Goal: Task Accomplishment & Management: Use online tool/utility

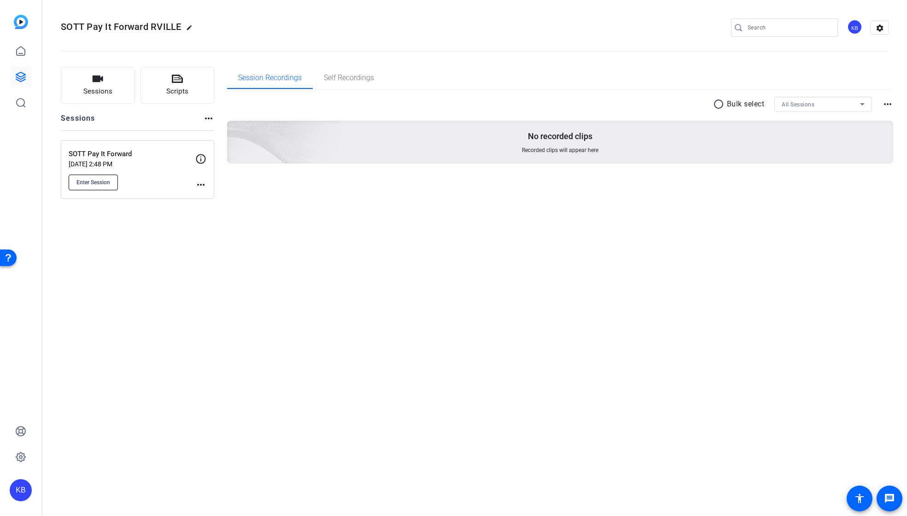
click at [100, 177] on button "Enter Session" at bounding box center [93, 183] width 49 height 16
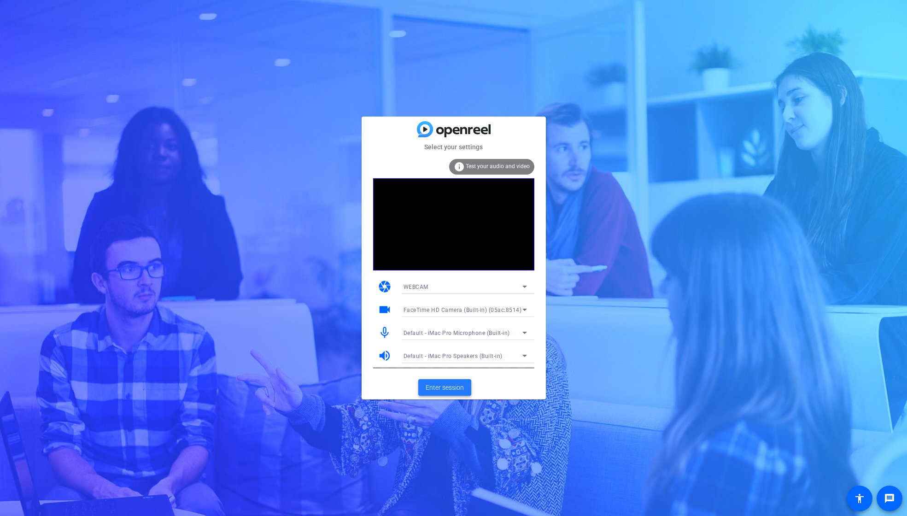
click at [450, 384] on span "Enter session" at bounding box center [445, 388] width 38 height 10
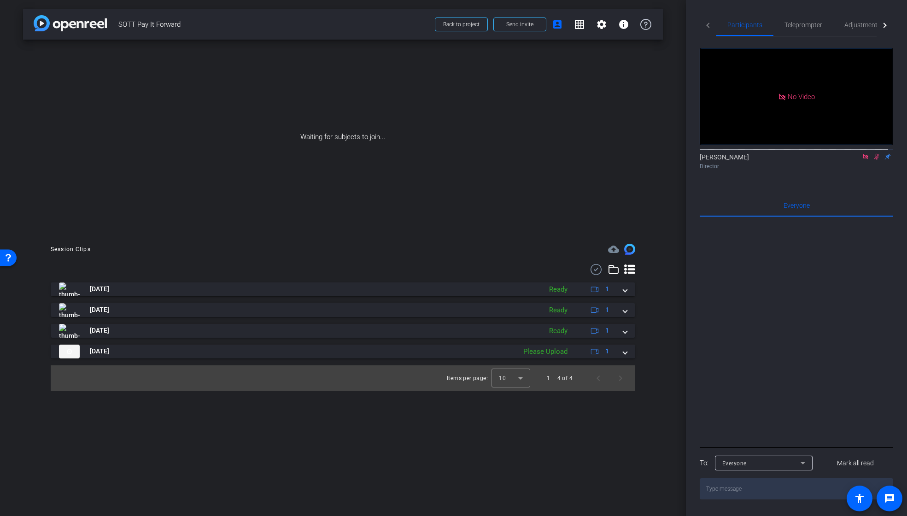
click at [873, 160] on icon at bounding box center [876, 156] width 7 height 6
click at [875, 160] on icon at bounding box center [877, 157] width 4 height 6
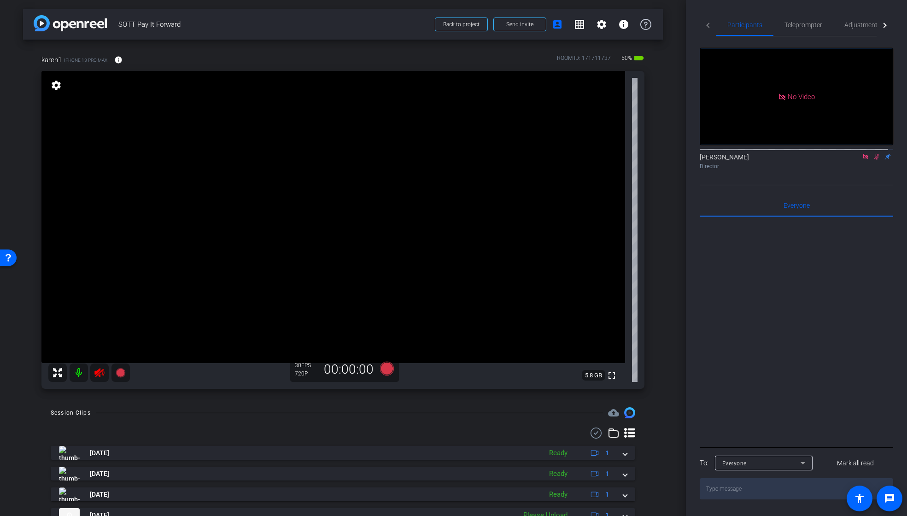
click at [102, 374] on icon at bounding box center [99, 372] width 11 height 11
drag, startPoint x: 868, startPoint y: 165, endPoint x: 869, endPoint y: 170, distance: 5.3
click at [873, 160] on icon at bounding box center [876, 156] width 7 height 6
click at [862, 160] on icon at bounding box center [865, 156] width 7 height 6
click at [856, 29] on span "Adjustments" at bounding box center [863, 25] width 36 height 22
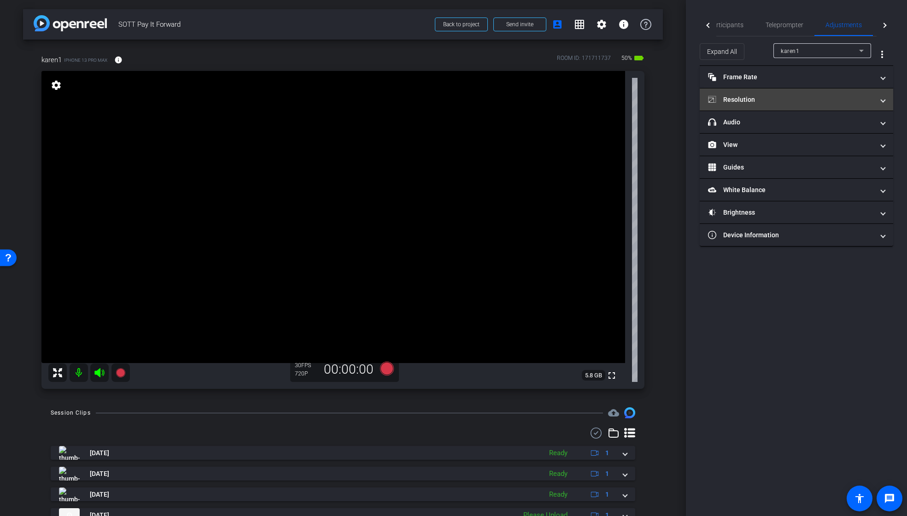
click at [791, 95] on mat-panel-title "Resolution" at bounding box center [791, 100] width 166 height 10
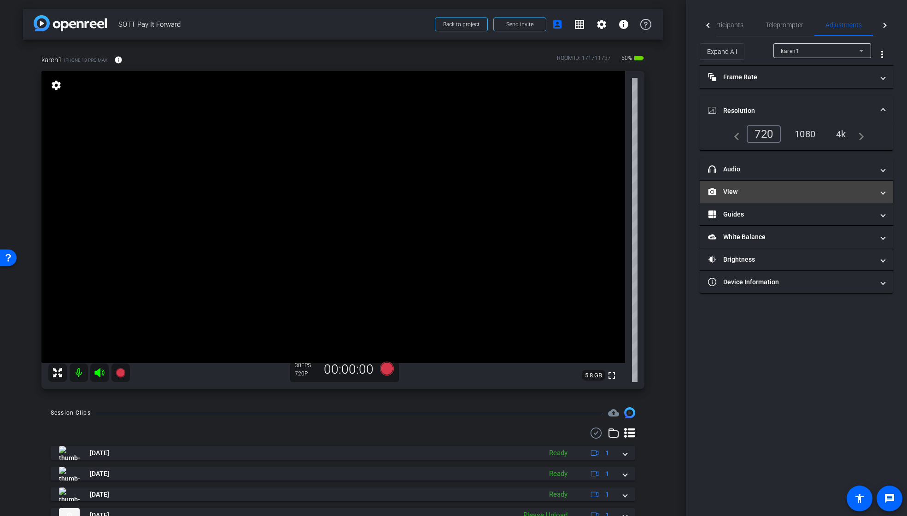
click at [746, 195] on mat-panel-title "View" at bounding box center [791, 192] width 166 height 10
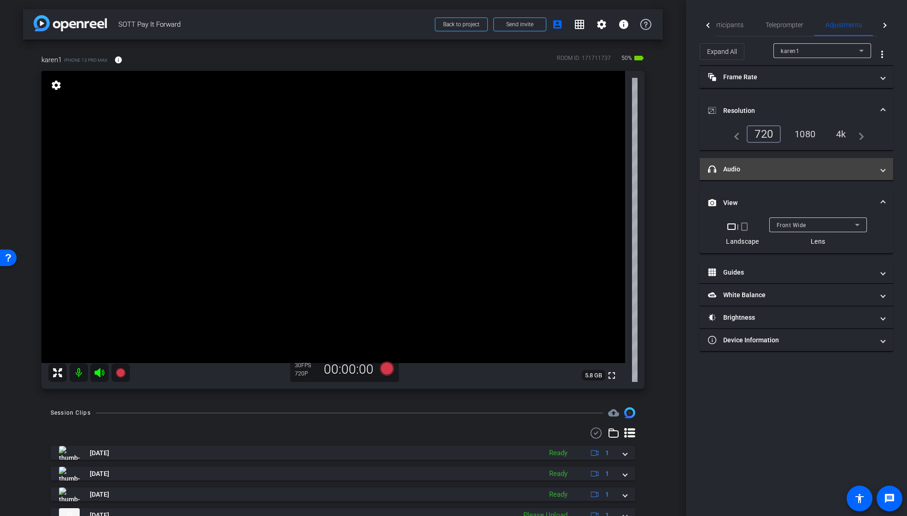
click at [729, 165] on mat-panel-title "headphone icon Audio" at bounding box center [791, 169] width 166 height 10
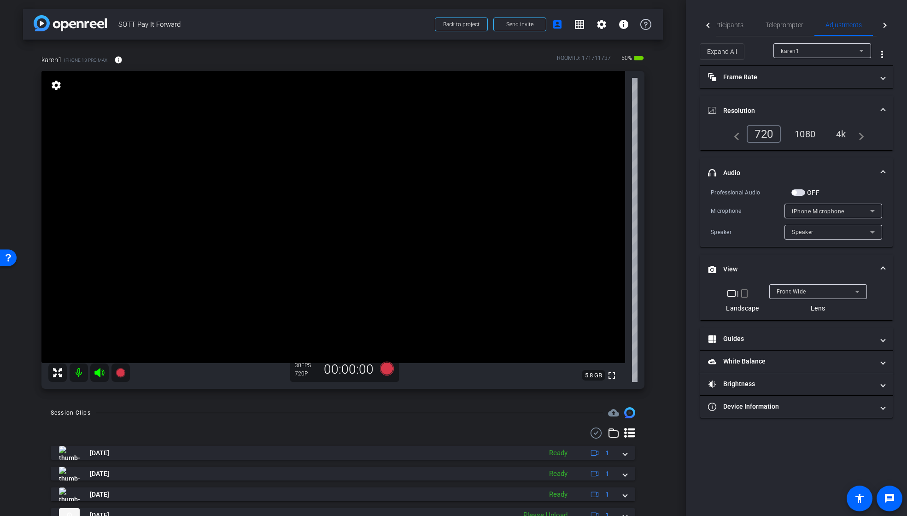
click at [803, 131] on div "1080" at bounding box center [805, 134] width 35 height 16
click at [767, 72] on mat-panel-title "Frame Rate Frame Rate" at bounding box center [791, 77] width 166 height 10
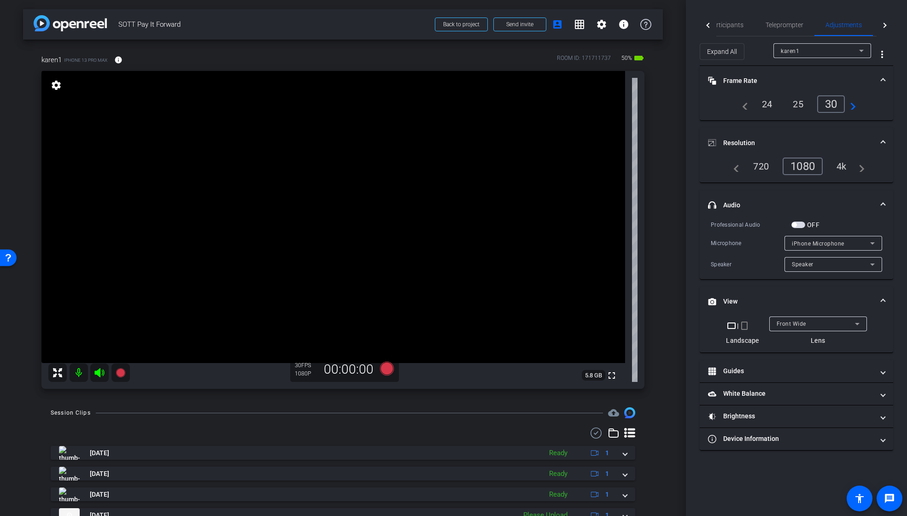
click at [770, 105] on div "24" at bounding box center [767, 104] width 24 height 16
click at [772, 388] on mat-expansion-panel-header "White Balance White Balance" at bounding box center [797, 394] width 194 height 22
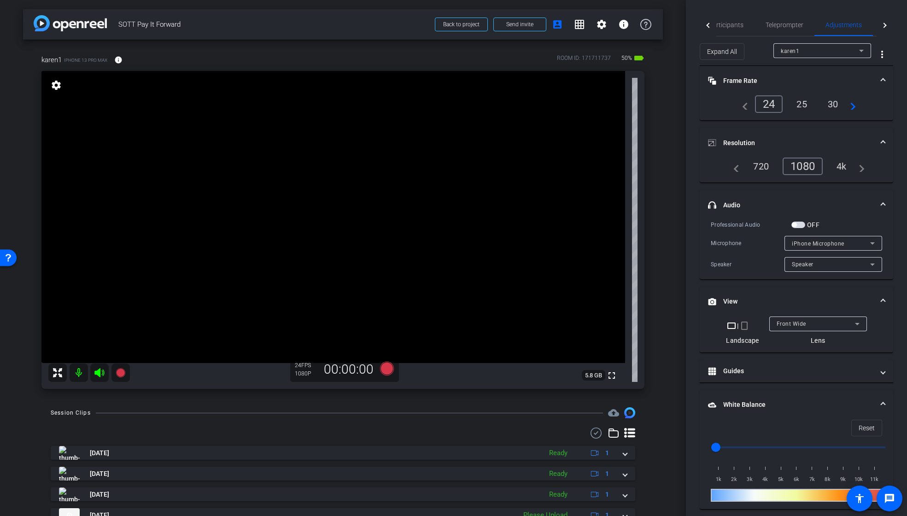
click at [737, 448] on input "range" at bounding box center [800, 447] width 191 height 20
drag, startPoint x: 739, startPoint y: 448, endPoint x: 751, endPoint y: 448, distance: 12.4
click at [751, 448] on input "range" at bounding box center [800, 447] width 191 height 20
drag, startPoint x: 751, startPoint y: 448, endPoint x: 785, endPoint y: 448, distance: 33.6
click at [785, 448] on input "range" at bounding box center [800, 447] width 191 height 20
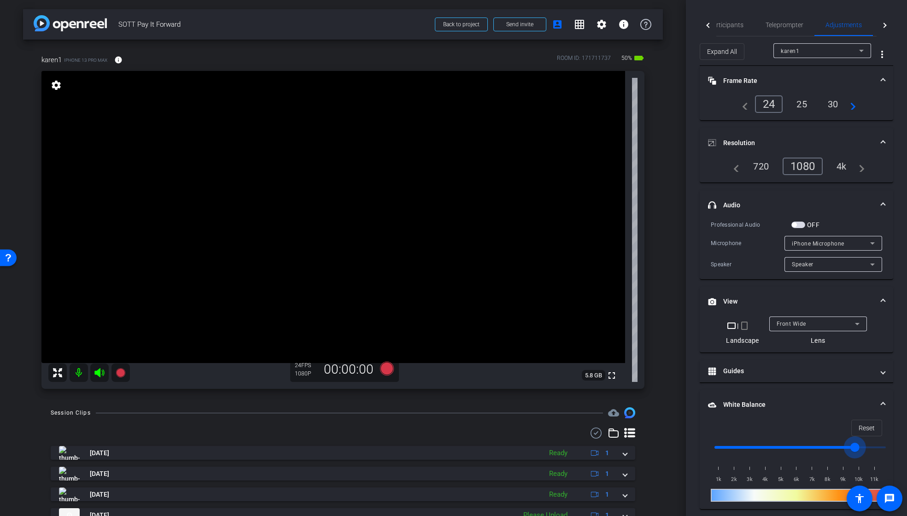
drag, startPoint x: 785, startPoint y: 448, endPoint x: 853, endPoint y: 448, distance: 67.7
click at [853, 448] on input "range" at bounding box center [800, 447] width 191 height 20
drag, startPoint x: 855, startPoint y: 448, endPoint x: 718, endPoint y: 448, distance: 136.8
click at [718, 448] on input "range" at bounding box center [800, 447] width 191 height 20
drag, startPoint x: 718, startPoint y: 448, endPoint x: 730, endPoint y: 448, distance: 12.0
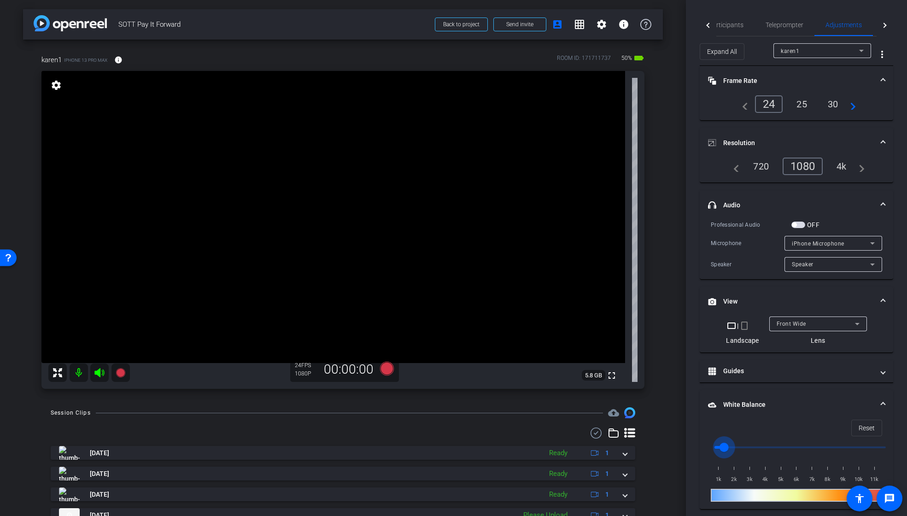
click at [730, 448] on input "range" at bounding box center [800, 447] width 191 height 20
click at [859, 425] on span "Reset" at bounding box center [867, 428] width 16 height 18
drag, startPoint x: 716, startPoint y: 447, endPoint x: 723, endPoint y: 447, distance: 6.5
click at [723, 447] on input "range" at bounding box center [800, 447] width 191 height 20
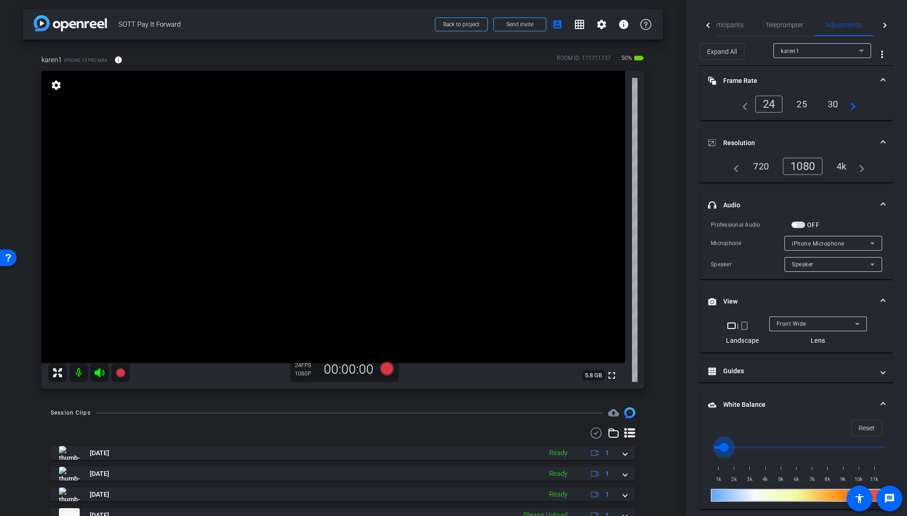
drag, startPoint x: 723, startPoint y: 447, endPoint x: 731, endPoint y: 447, distance: 7.8
click at [731, 447] on input "range" at bounding box center [800, 447] width 191 height 20
click at [733, 447] on input "range" at bounding box center [800, 447] width 191 height 20
click at [734, 449] on input "range" at bounding box center [800, 447] width 191 height 20
click at [739, 449] on input "range" at bounding box center [800, 447] width 191 height 20
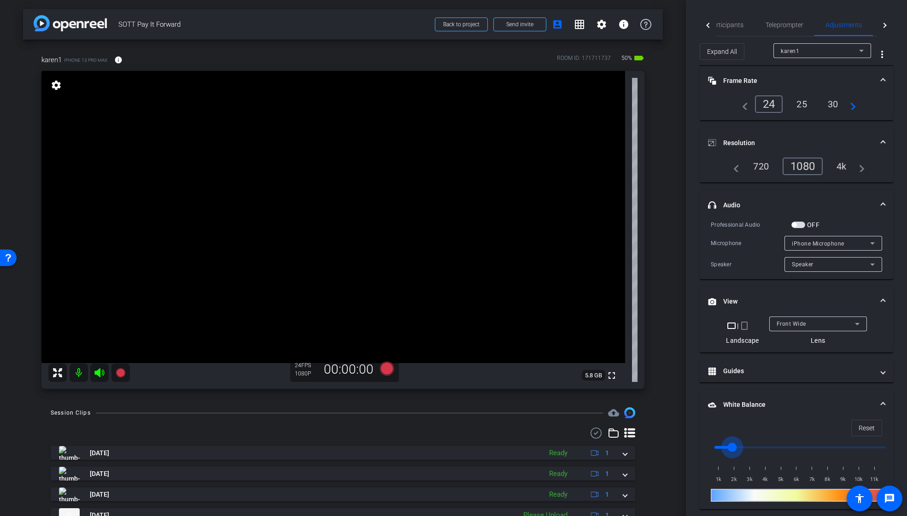
drag, startPoint x: 739, startPoint y: 449, endPoint x: 729, endPoint y: 447, distance: 9.3
click at [729, 447] on input "range" at bounding box center [800, 447] width 191 height 20
click at [727, 447] on input "range" at bounding box center [800, 447] width 191 height 20
type input "2000"
click at [728, 447] on input "range" at bounding box center [800, 447] width 191 height 20
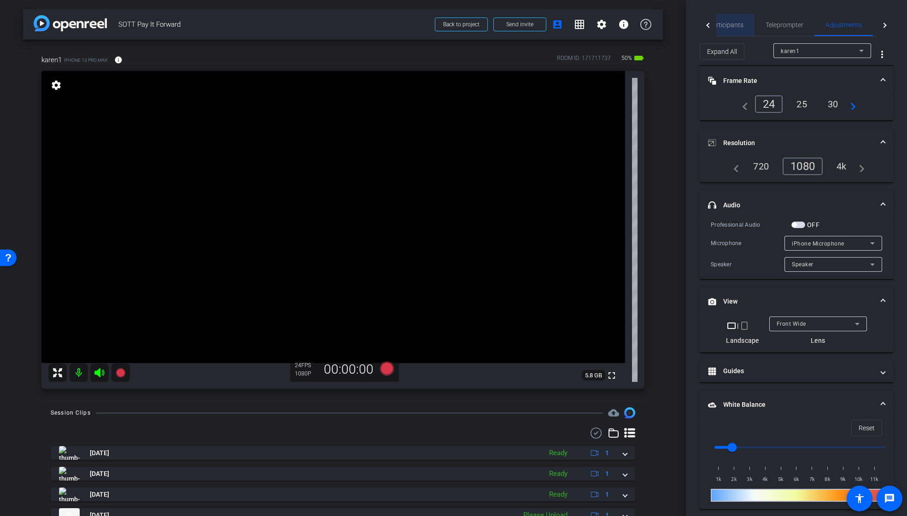
click at [737, 24] on span "Participants" at bounding box center [726, 25] width 35 height 6
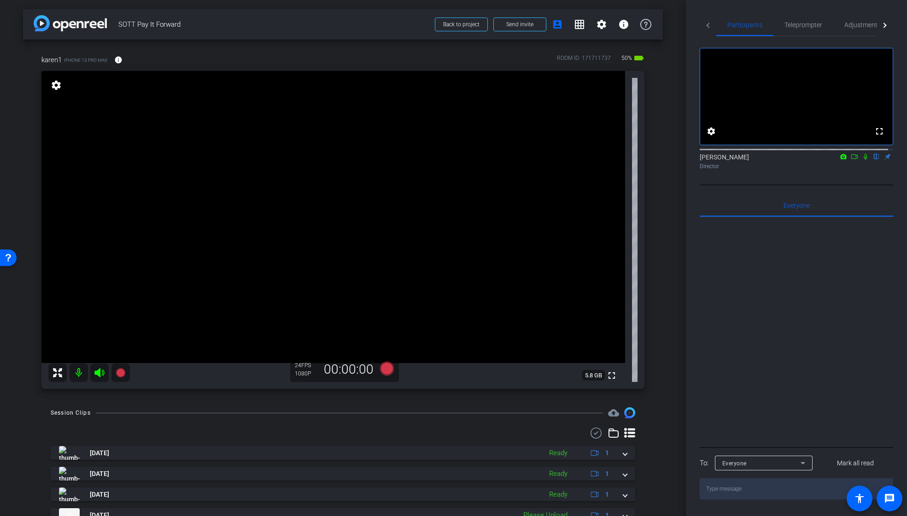
click at [851, 160] on icon at bounding box center [854, 156] width 7 height 6
click at [387, 367] on icon at bounding box center [387, 369] width 14 height 14
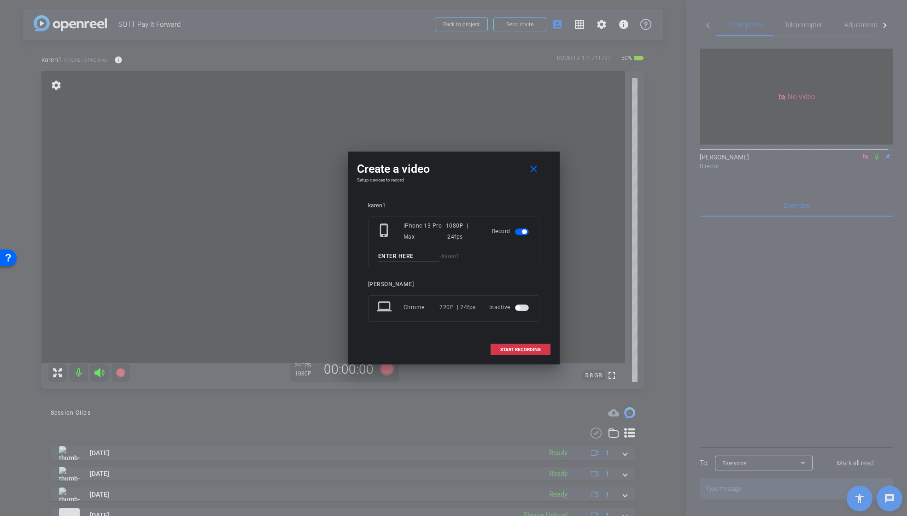
click at [416, 256] on input at bounding box center [409, 257] width 62 height 12
drag, startPoint x: 416, startPoint y: 257, endPoint x: 356, endPoint y: 257, distance: 59.9
click at [356, 257] on div "Create a video close Setup devices to record karen1 phone_iphone iPhone 13 Pro …" at bounding box center [454, 258] width 212 height 213
type input "KAREN_t1"
click at [534, 347] on span "START RECORDING" at bounding box center [520, 349] width 41 height 5
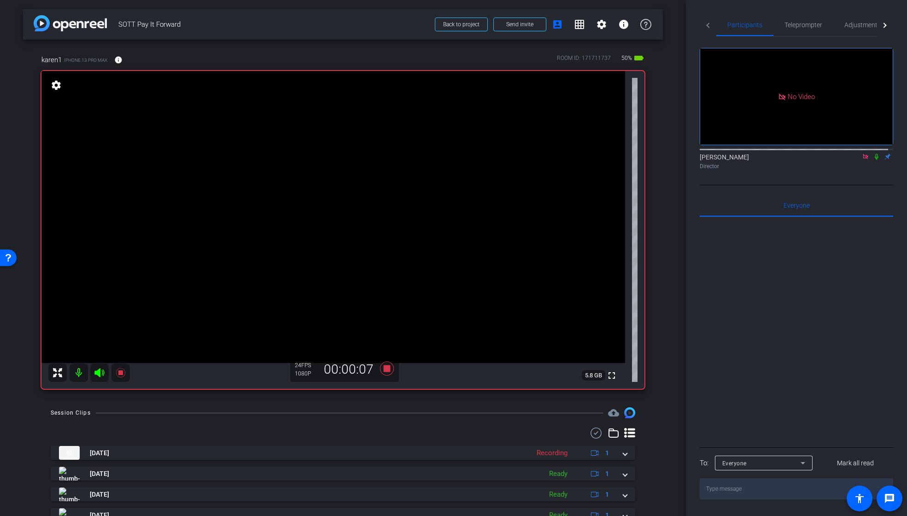
click at [873, 160] on icon at bounding box center [876, 156] width 7 height 6
click at [874, 160] on icon at bounding box center [876, 157] width 5 height 6
click at [383, 369] on icon at bounding box center [387, 369] width 14 height 14
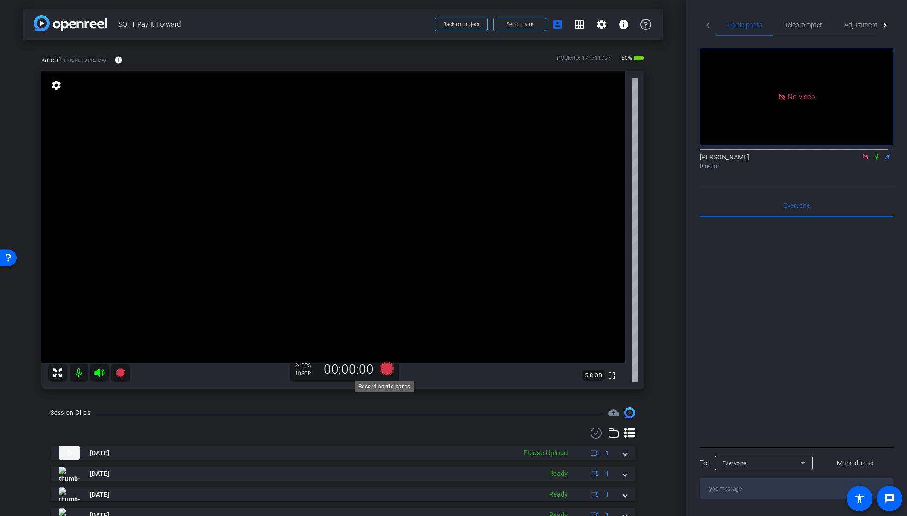
click at [385, 368] on icon at bounding box center [387, 369] width 14 height 14
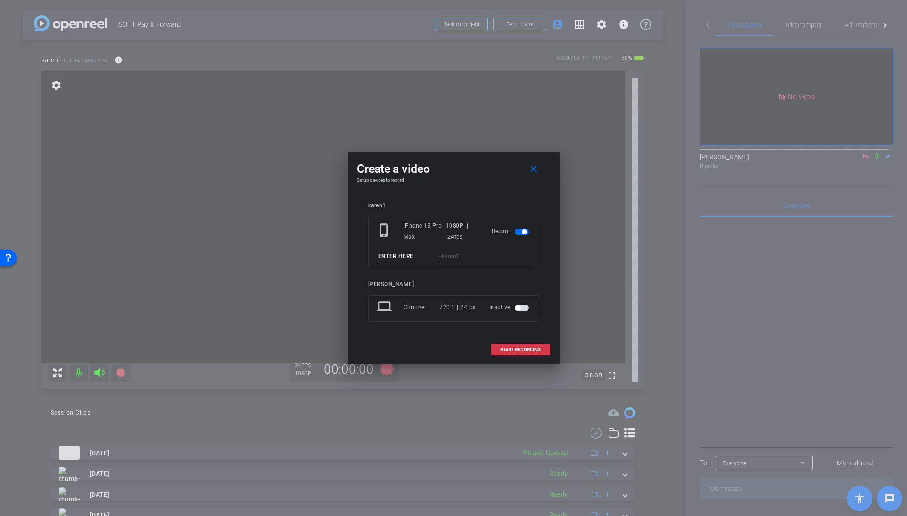
click at [411, 258] on input at bounding box center [409, 257] width 62 height 12
paste input "KAREN_t1"
drag, startPoint x: 413, startPoint y: 257, endPoint x: 347, endPoint y: 256, distance: 65.9
click at [347, 256] on div "Create a video close Setup devices to record karen1 phone_iphone iPhone 13 Pro …" at bounding box center [453, 258] width 907 height 516
type input "KAREN_t2"
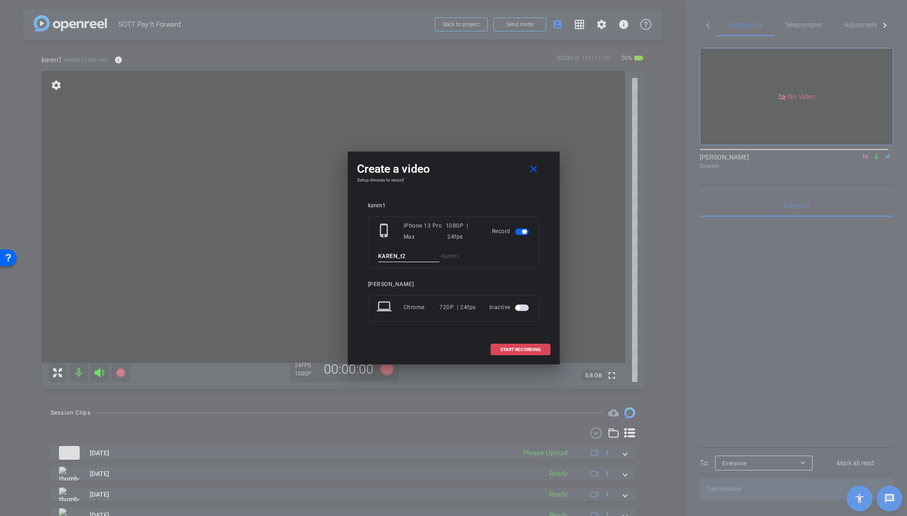
click at [514, 345] on span at bounding box center [520, 350] width 59 height 22
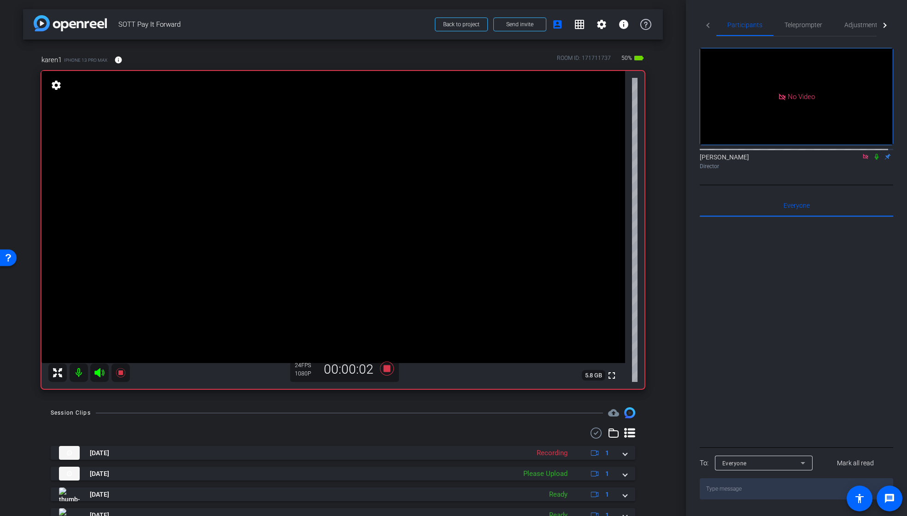
click at [873, 160] on icon at bounding box center [876, 156] width 7 height 6
click at [874, 160] on icon at bounding box center [876, 157] width 5 height 6
click at [873, 160] on icon at bounding box center [876, 156] width 7 height 6
click at [383, 369] on icon at bounding box center [387, 369] width 14 height 14
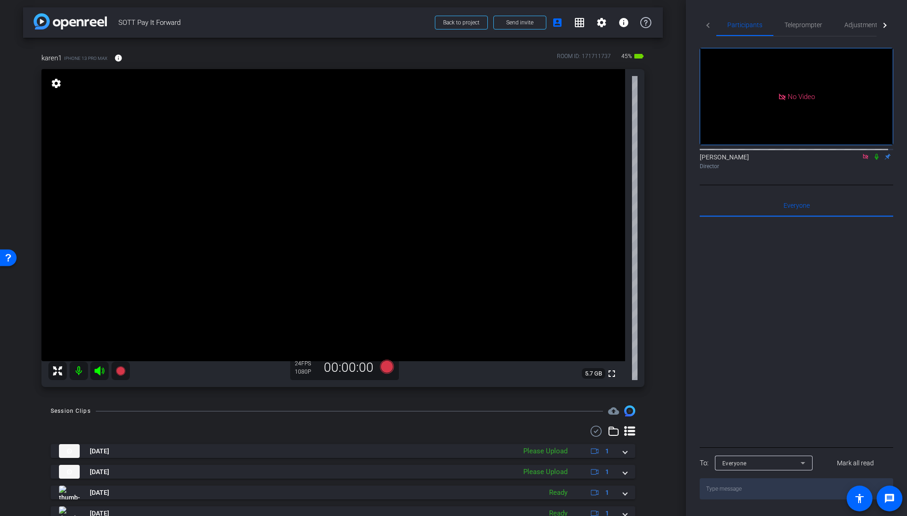
scroll to position [78, 0]
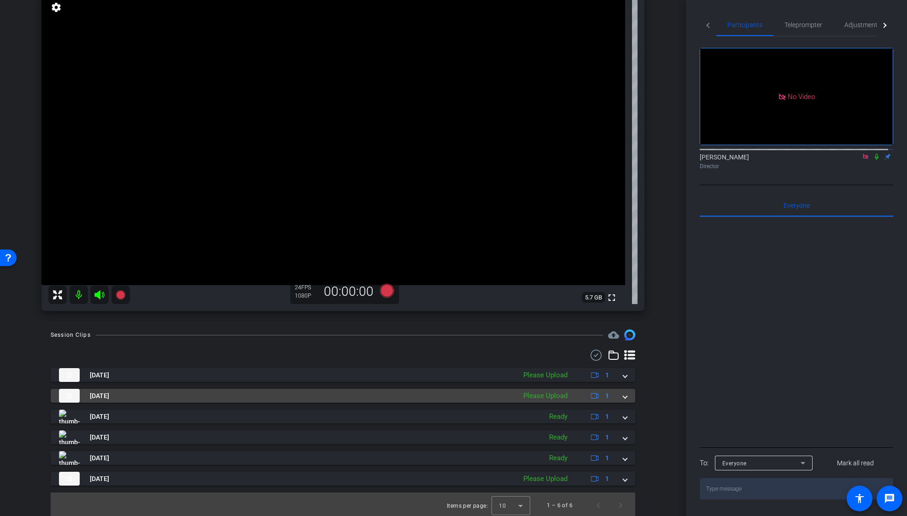
click at [623, 396] on span at bounding box center [625, 396] width 4 height 10
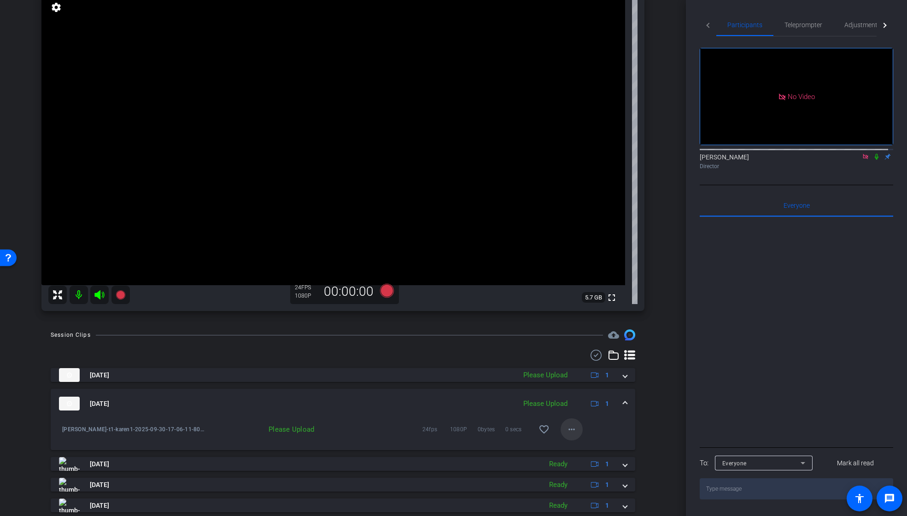
click at [566, 430] on mat-icon "more_horiz" at bounding box center [571, 429] width 11 height 11
click at [574, 449] on span "Upload" at bounding box center [581, 448] width 37 height 11
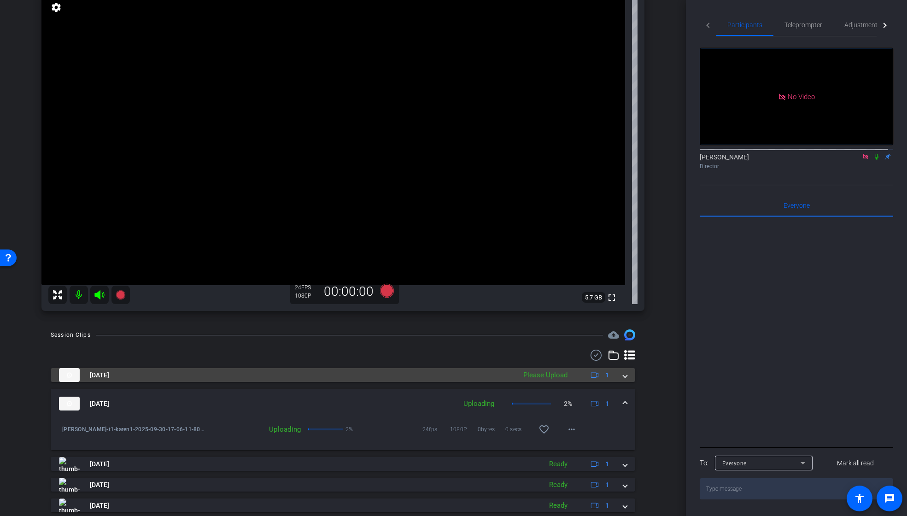
click at [623, 376] on span at bounding box center [625, 375] width 4 height 10
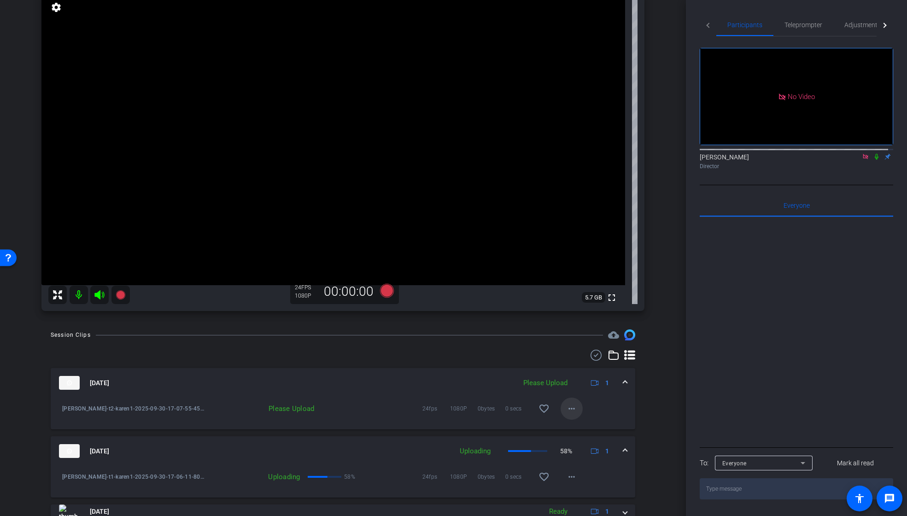
click at [566, 410] on mat-icon "more_horiz" at bounding box center [571, 408] width 11 height 11
click at [566, 424] on span "Upload" at bounding box center [581, 428] width 37 height 11
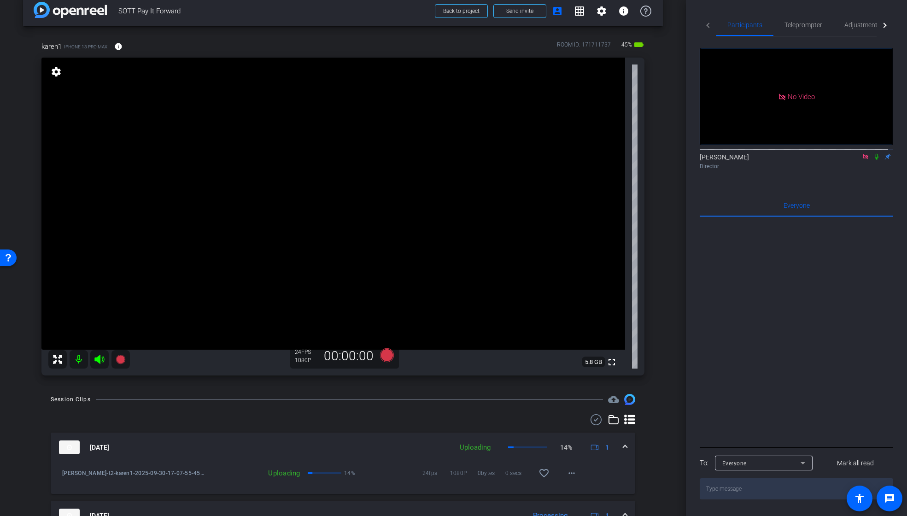
scroll to position [13, 0]
click at [389, 357] on icon at bounding box center [387, 355] width 14 height 14
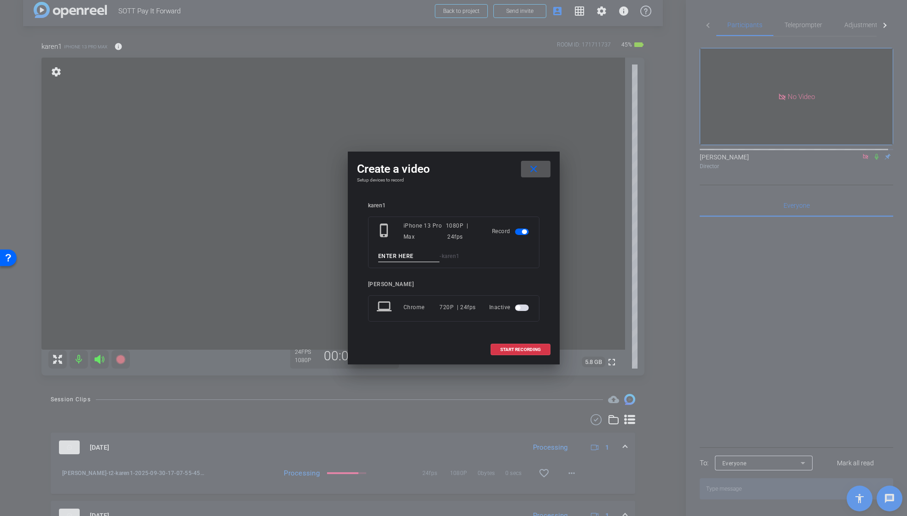
click at [415, 258] on input at bounding box center [409, 257] width 62 height 12
paste input "KAREN_t2"
drag, startPoint x: 415, startPoint y: 256, endPoint x: 360, endPoint y: 254, distance: 54.9
click at [360, 254] on div "karen1 phone_iphone iPhone 13 Pro Max 1080P | 24fps Record KAREN_t3 - karen1 Ke…" at bounding box center [454, 268] width 194 height 151
type input "KAREN_t3"
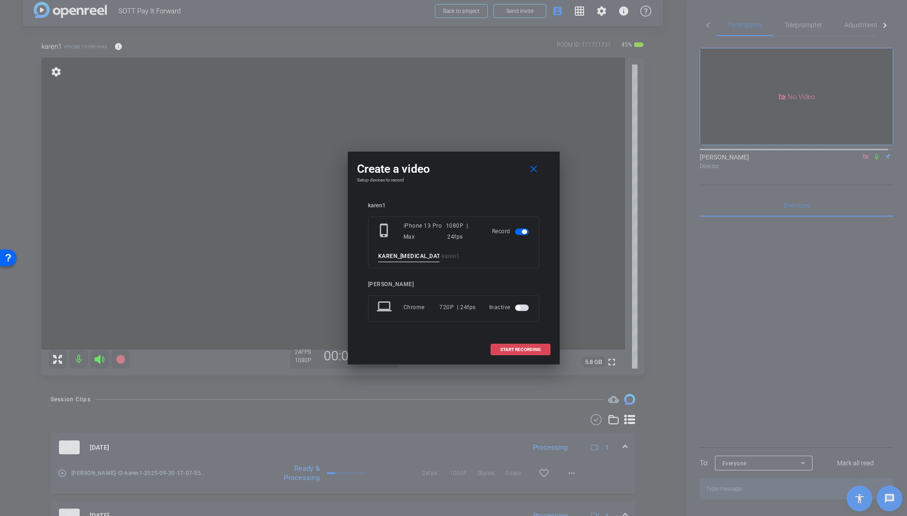
click at [528, 349] on span "START RECORDING" at bounding box center [520, 349] width 41 height 5
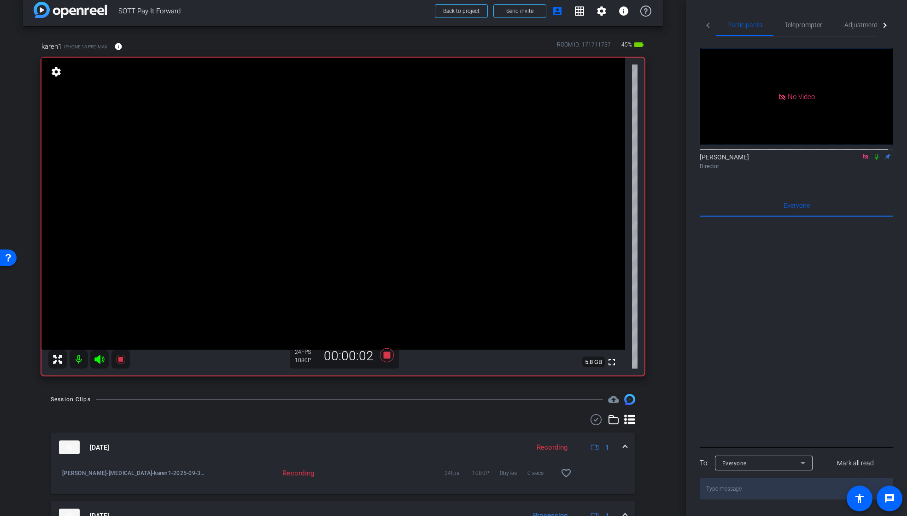
click at [873, 160] on icon at bounding box center [876, 156] width 7 height 6
click at [874, 160] on icon at bounding box center [876, 157] width 5 height 6
click at [873, 160] on icon at bounding box center [876, 156] width 7 height 6
click at [385, 356] on icon at bounding box center [387, 355] width 14 height 14
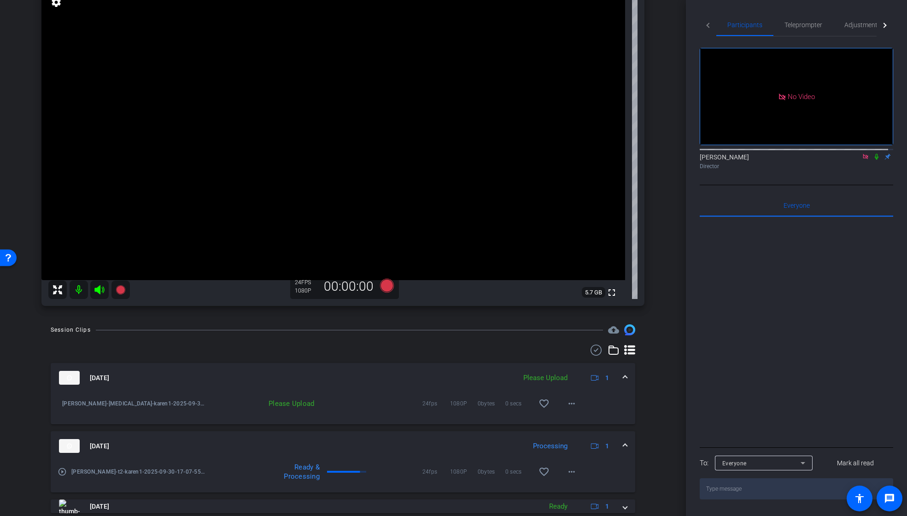
scroll to position [170, 0]
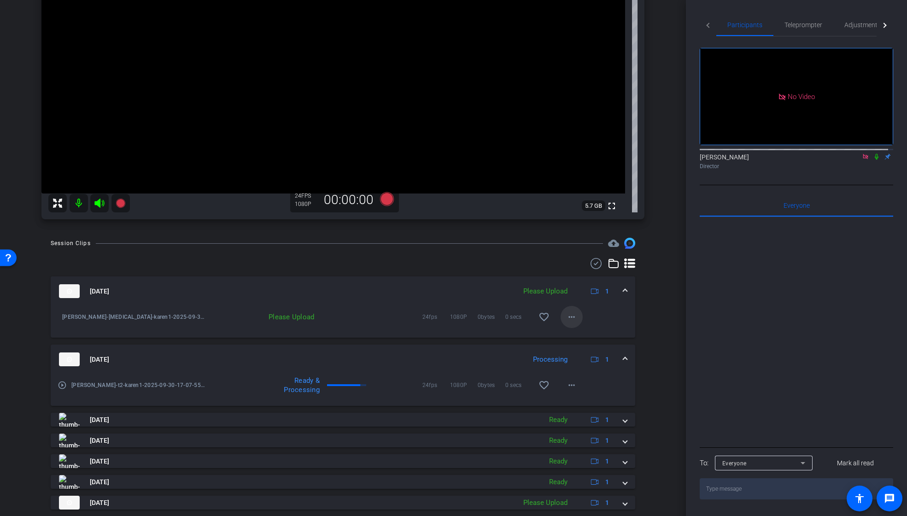
click at [570, 317] on mat-icon "more_horiz" at bounding box center [571, 316] width 11 height 11
click at [569, 336] on span "Upload" at bounding box center [581, 336] width 37 height 11
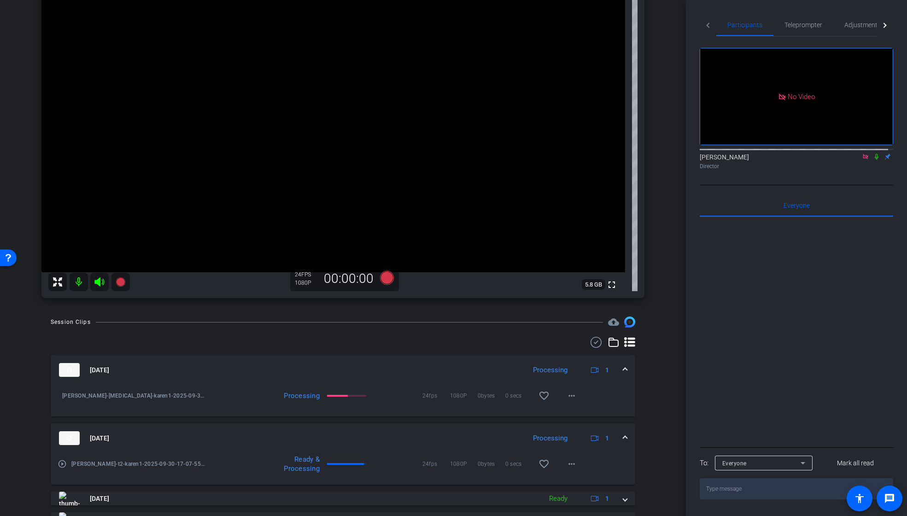
scroll to position [0, 0]
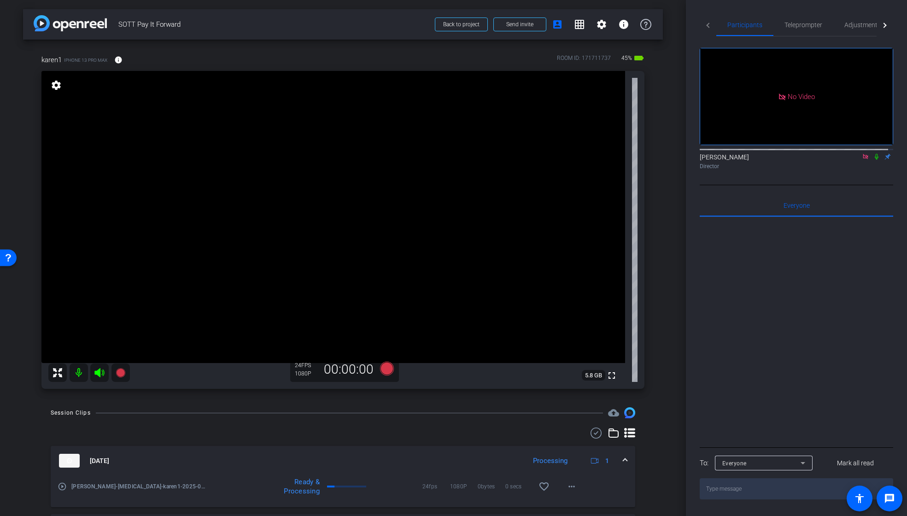
click at [863, 159] on icon at bounding box center [865, 156] width 5 height 5
click at [851, 160] on icon at bounding box center [854, 156] width 7 height 6
click at [385, 369] on icon at bounding box center [387, 369] width 14 height 14
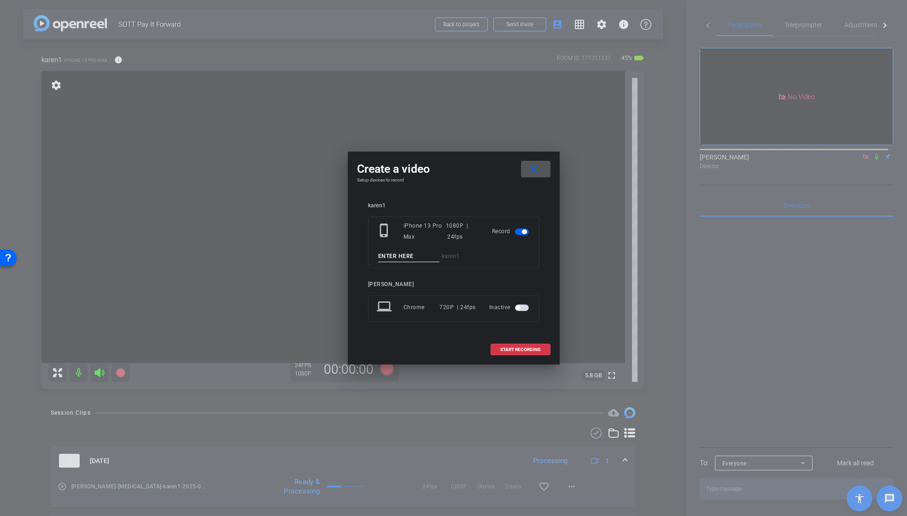
click at [421, 258] on input at bounding box center [409, 257] width 62 height 12
paste input "KAREN_t3"
drag, startPoint x: 412, startPoint y: 258, endPoint x: 357, endPoint y: 255, distance: 54.9
click at [357, 255] on div "karen1 phone_iphone iPhone 13 Pro Max 1080P | 24fps Record KAREN_t5 - karen1 Ke…" at bounding box center [454, 268] width 194 height 151
type input "KAREN_t5"
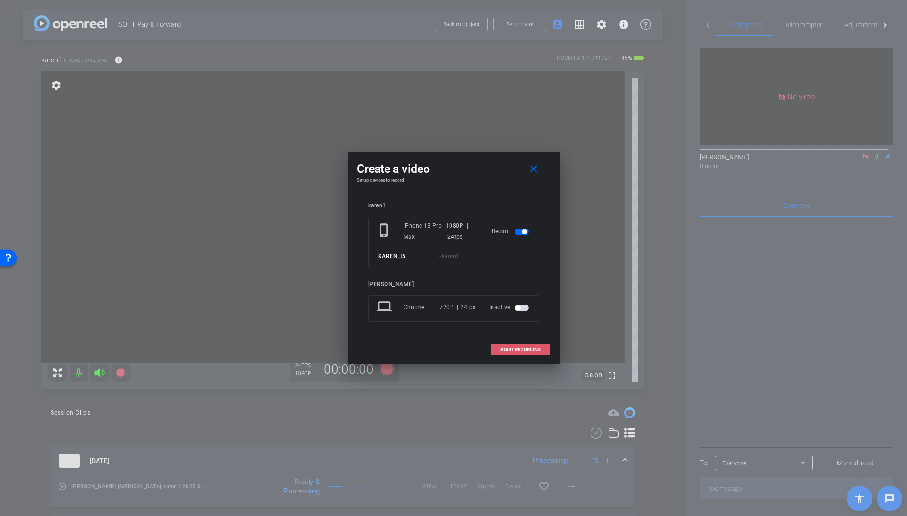
click at [516, 350] on span "START RECORDING" at bounding box center [520, 349] width 41 height 5
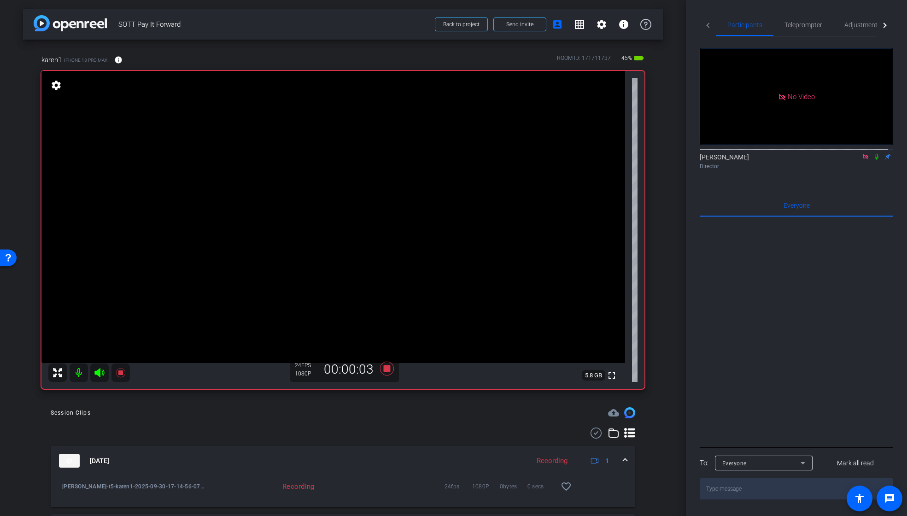
drag, startPoint x: 873, startPoint y: 164, endPoint x: 818, endPoint y: 235, distance: 88.7
click at [873, 160] on icon at bounding box center [876, 156] width 7 height 6
click at [874, 160] on icon at bounding box center [876, 157] width 5 height 6
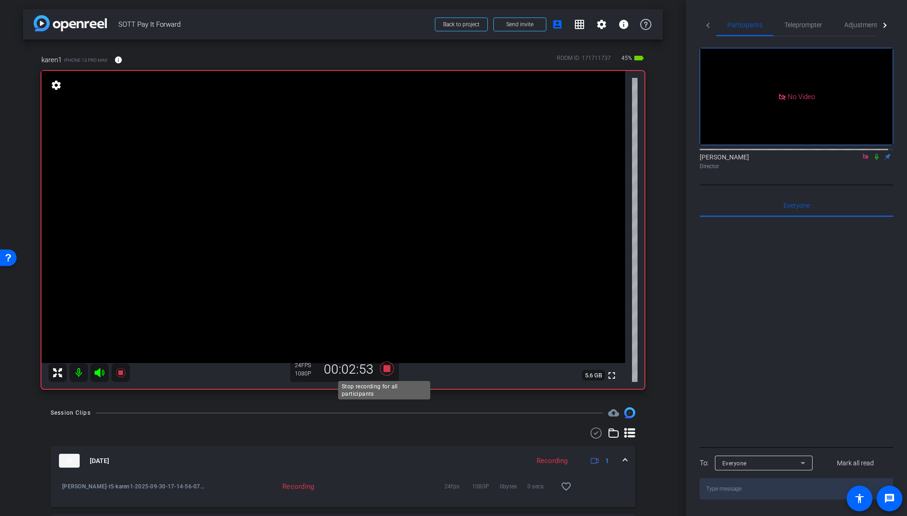
click at [385, 364] on icon at bounding box center [387, 368] width 22 height 17
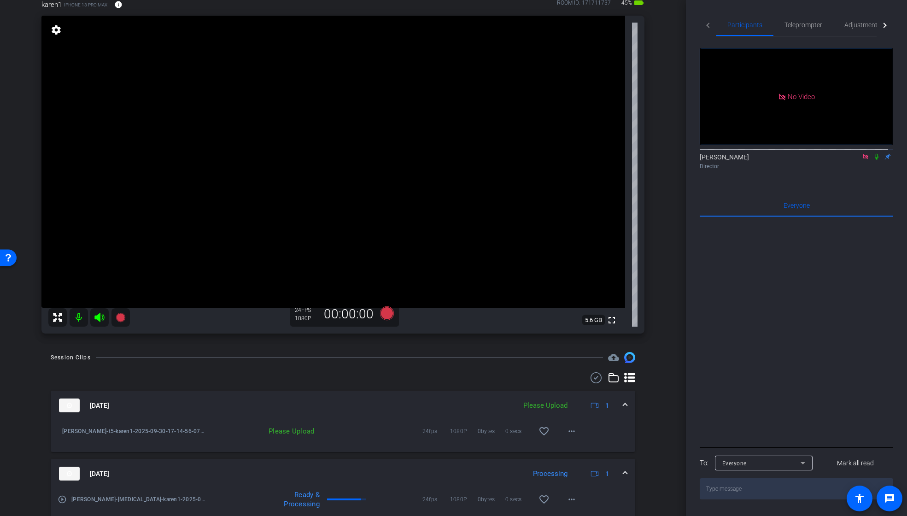
scroll to position [64, 0]
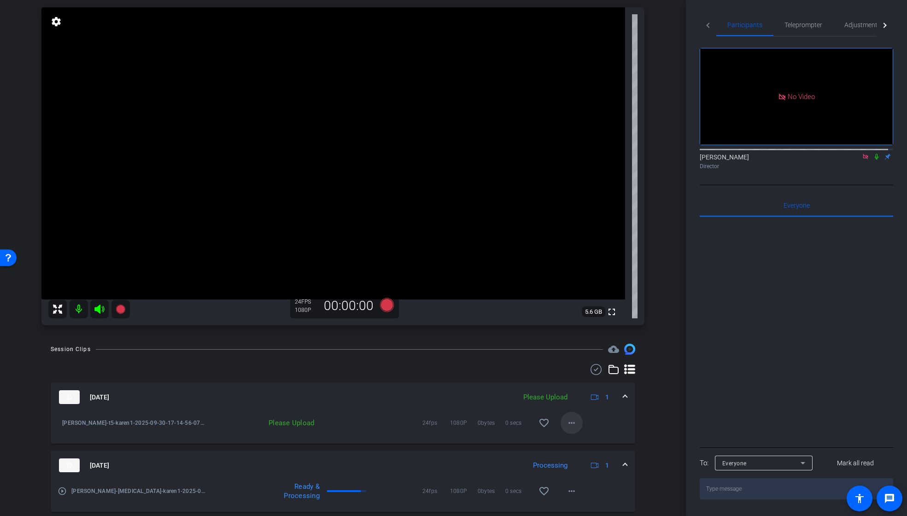
click at [570, 422] on mat-icon "more_horiz" at bounding box center [571, 422] width 11 height 11
click at [581, 442] on span "Upload" at bounding box center [581, 442] width 37 height 11
click at [385, 305] on icon at bounding box center [387, 305] width 14 height 14
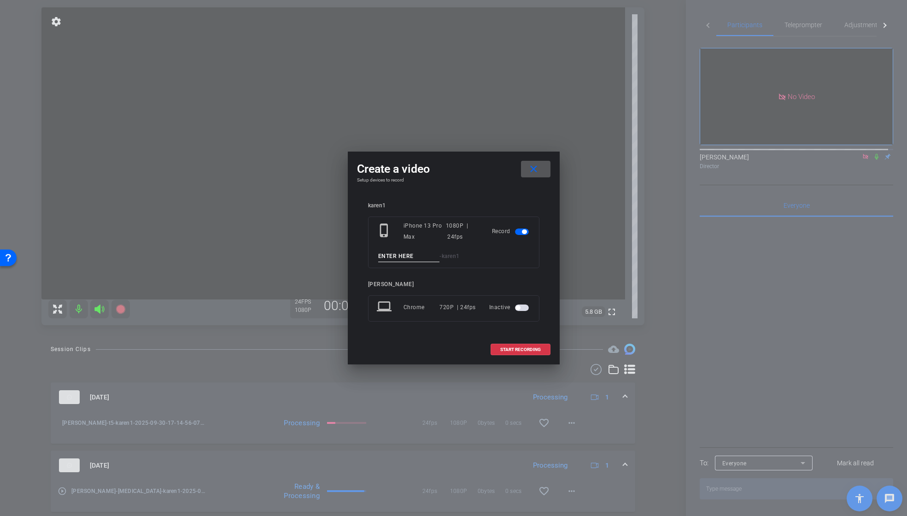
click at [402, 256] on input at bounding box center [409, 257] width 62 height 12
paste input "KAREN_t5"
type input "KAREN_t7"
click at [528, 348] on span "START RECORDING" at bounding box center [520, 349] width 41 height 5
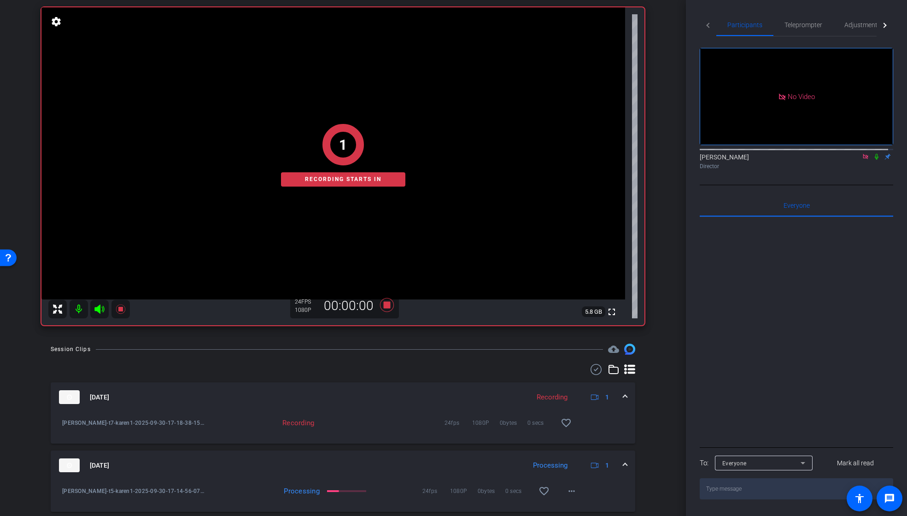
click at [875, 160] on icon at bounding box center [877, 157] width 4 height 6
click at [873, 160] on icon at bounding box center [876, 156] width 7 height 6
click at [875, 160] on icon at bounding box center [877, 157] width 4 height 6
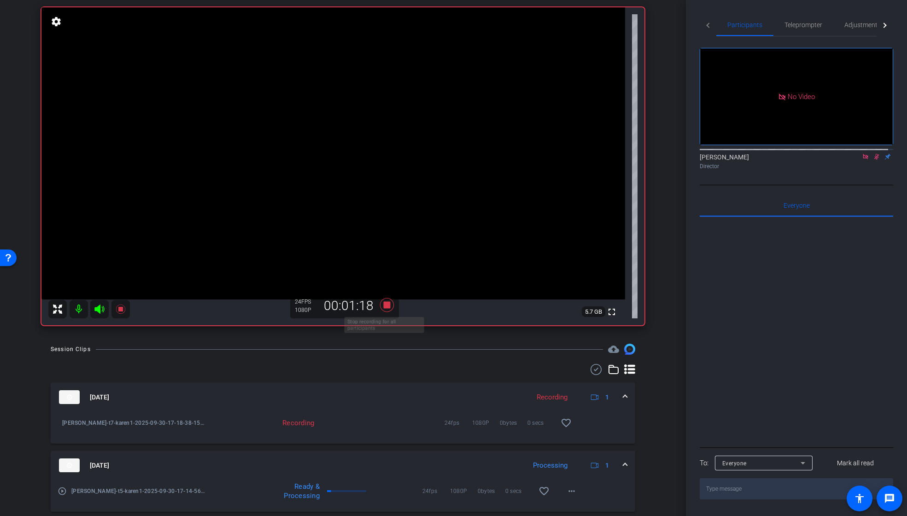
click at [384, 305] on icon at bounding box center [387, 305] width 14 height 14
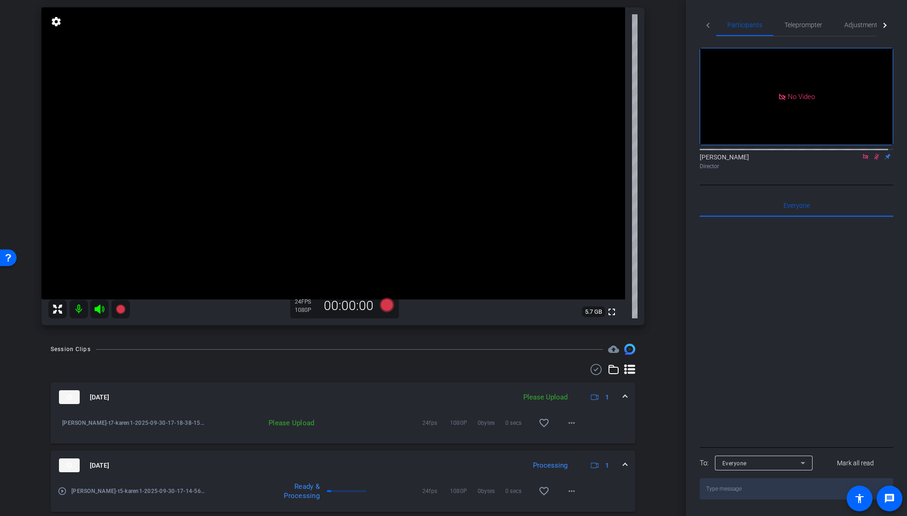
click at [873, 160] on icon at bounding box center [876, 156] width 7 height 6
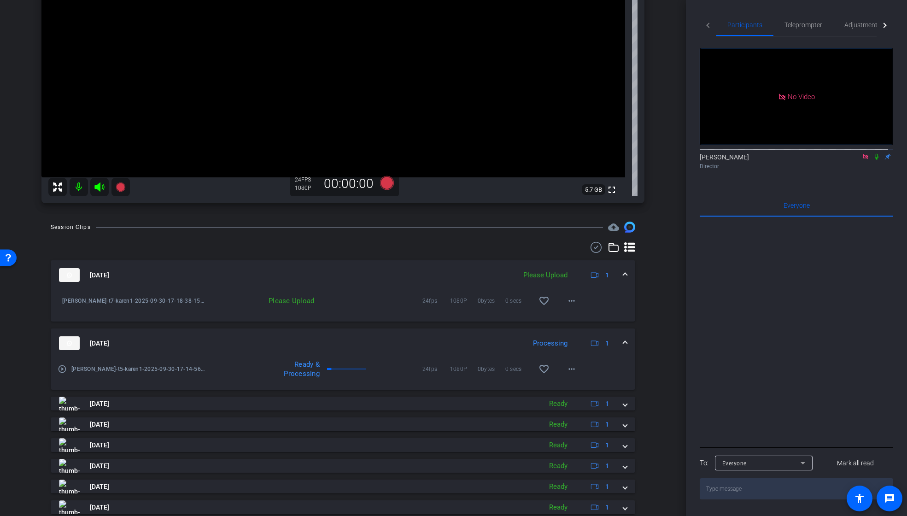
scroll to position [161, 0]
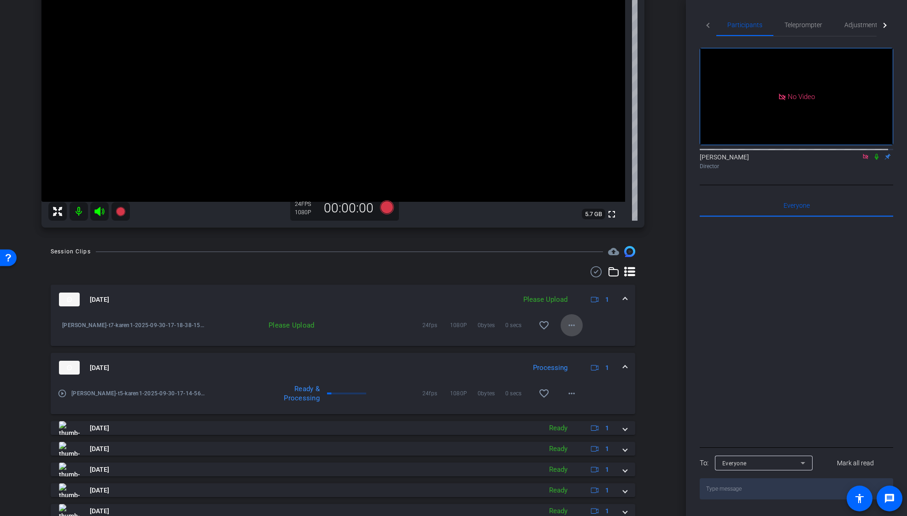
click at [570, 326] on mat-icon "more_horiz" at bounding box center [571, 325] width 11 height 11
click at [570, 341] on span "Upload" at bounding box center [581, 344] width 37 height 11
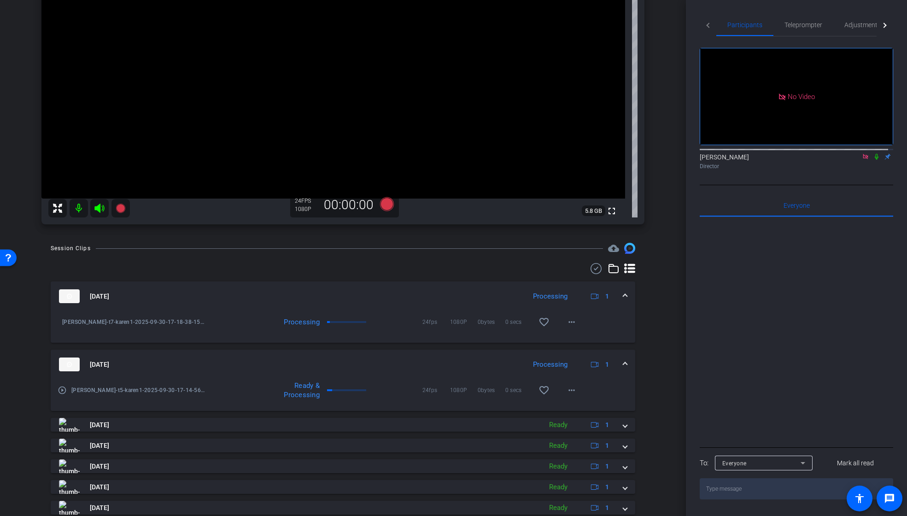
scroll to position [165, 0]
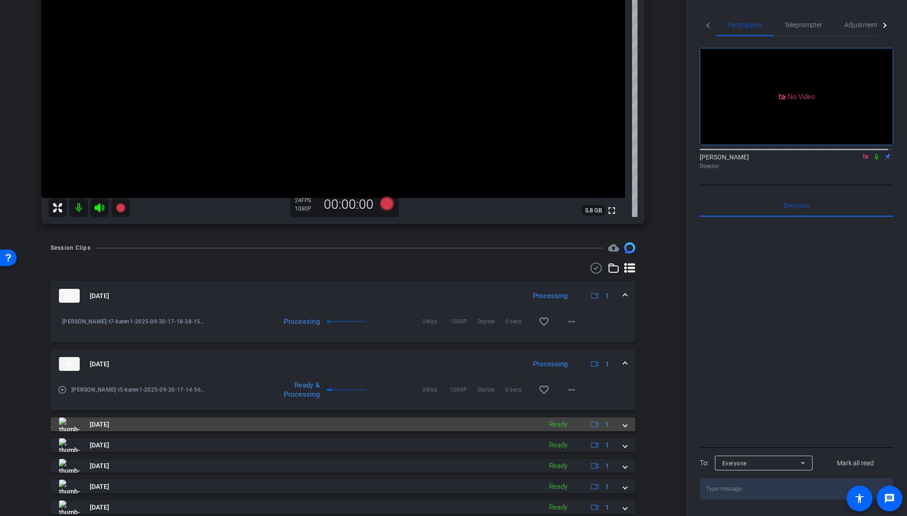
click at [623, 426] on span at bounding box center [625, 425] width 4 height 10
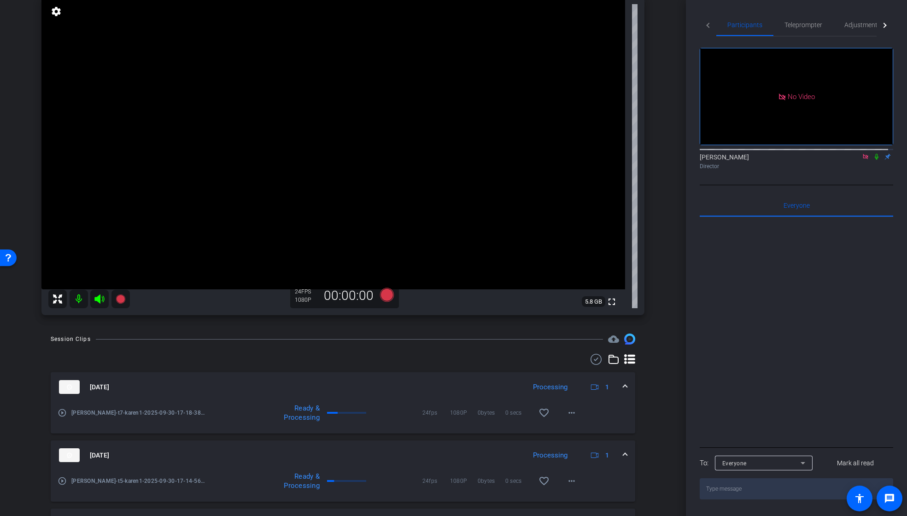
scroll to position [0, 0]
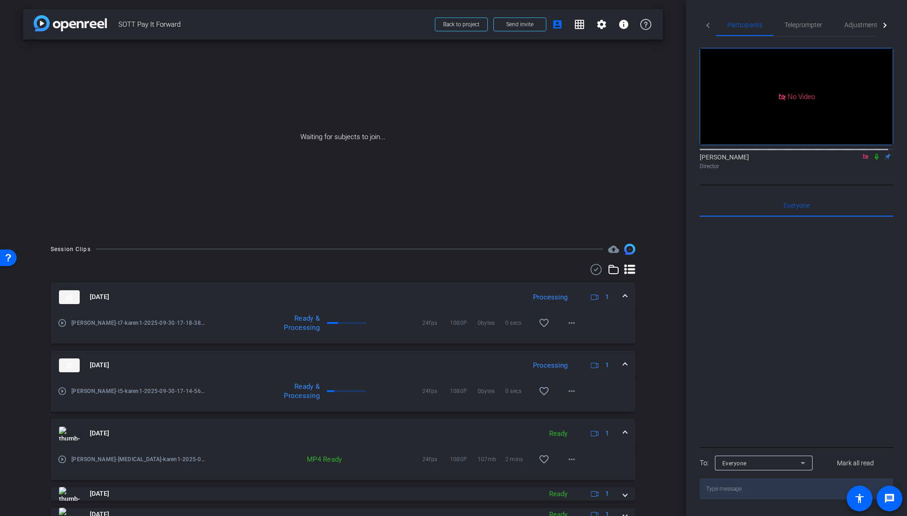
click at [875, 160] on icon at bounding box center [877, 157] width 4 height 6
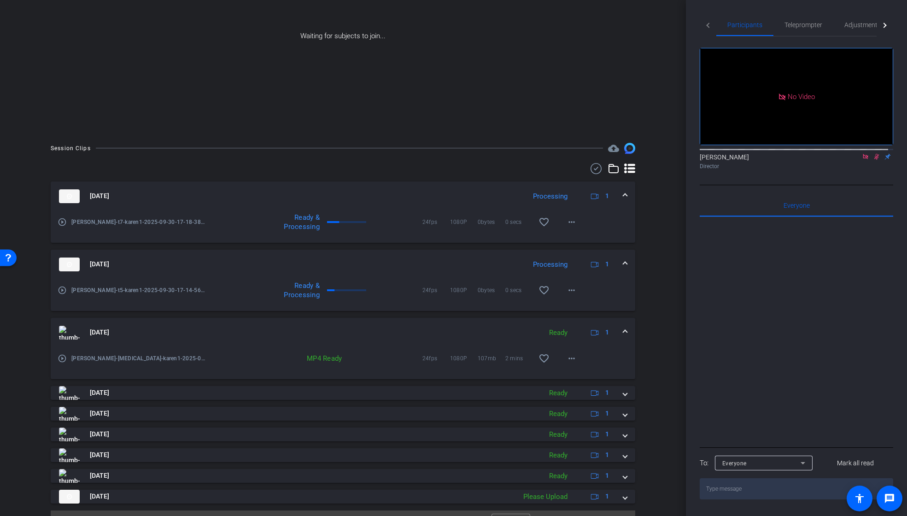
scroll to position [121, 0]
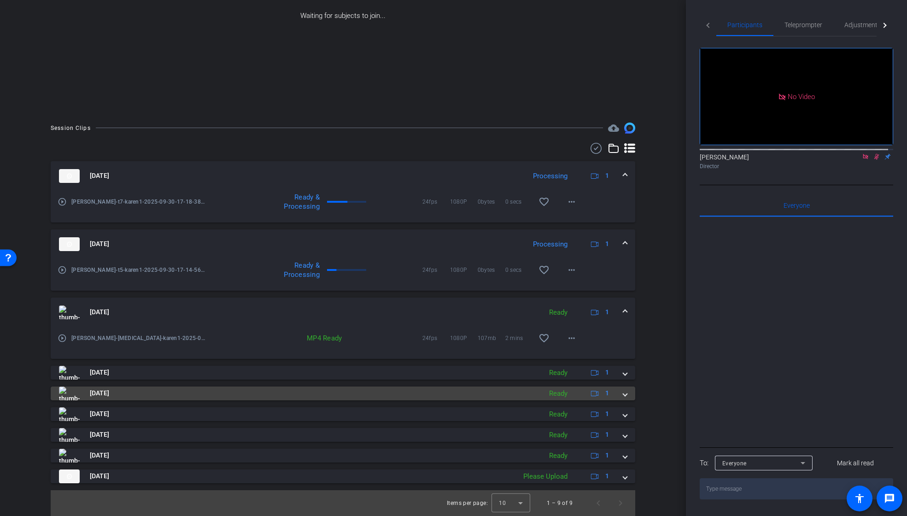
click at [623, 392] on span at bounding box center [625, 393] width 4 height 10
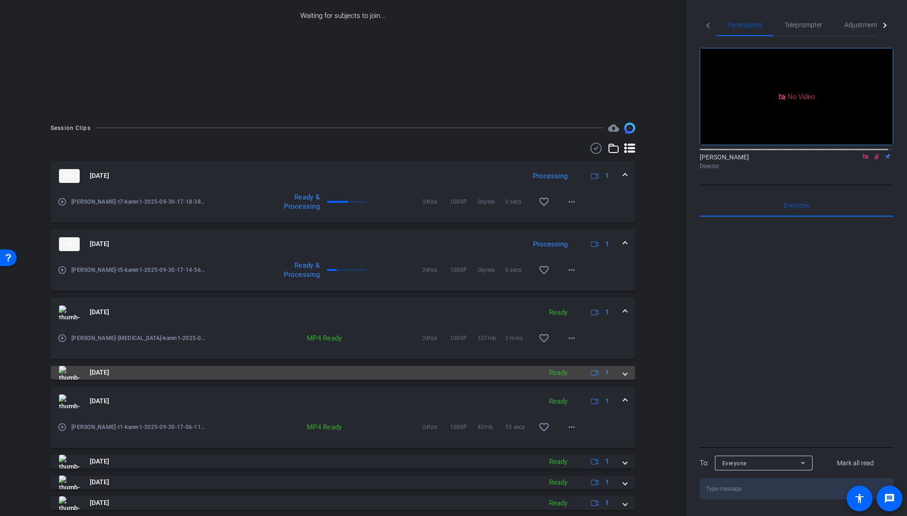
click at [623, 377] on span at bounding box center [625, 373] width 4 height 10
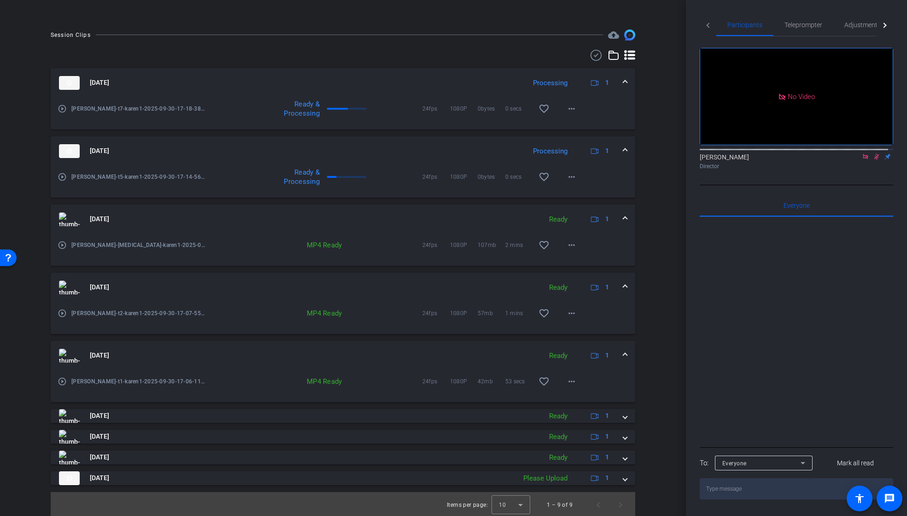
scroll to position [216, 0]
click at [569, 313] on mat-icon "more_horiz" at bounding box center [571, 311] width 11 height 11
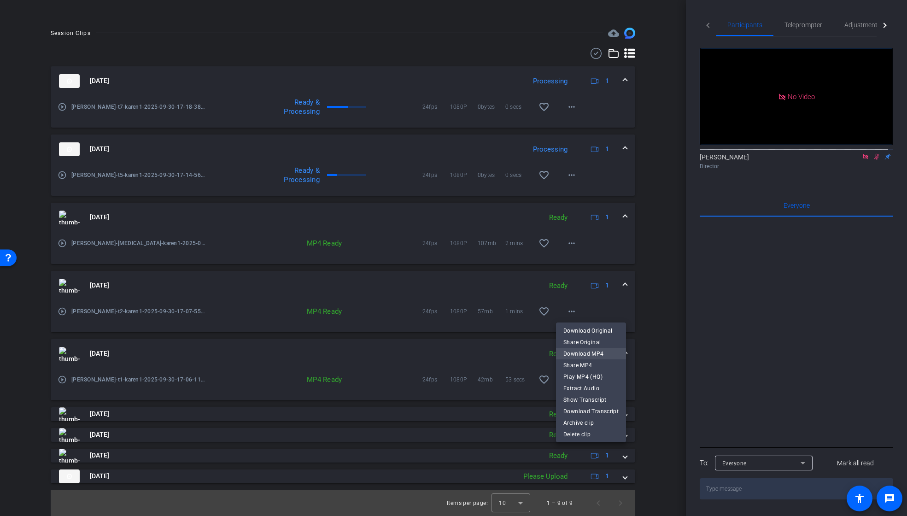
click at [574, 352] on span "Download MP4" at bounding box center [590, 353] width 55 height 11
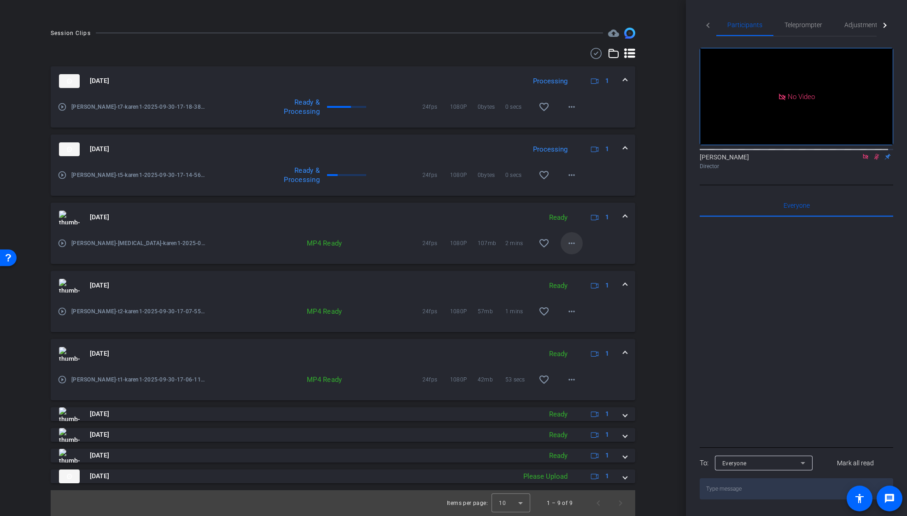
click at [569, 245] on mat-icon "more_horiz" at bounding box center [571, 243] width 11 height 11
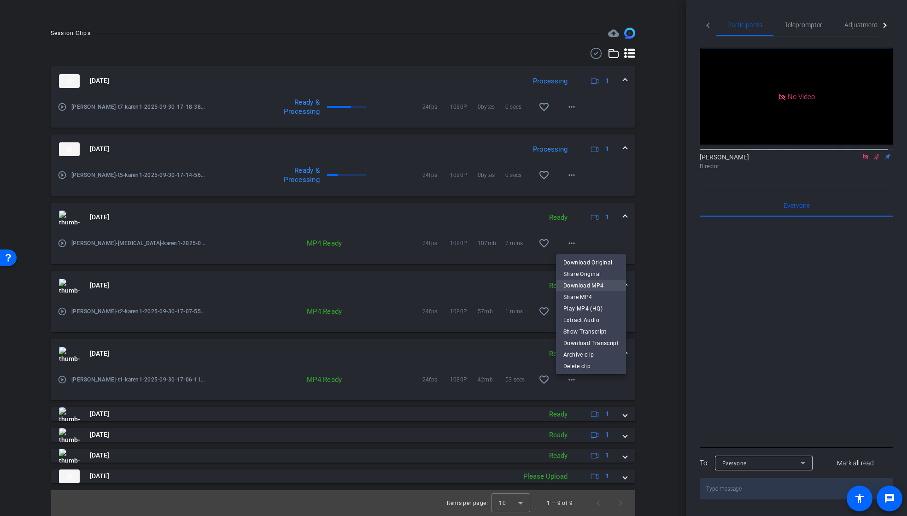
click at [574, 286] on span "Download MP4" at bounding box center [590, 285] width 55 height 11
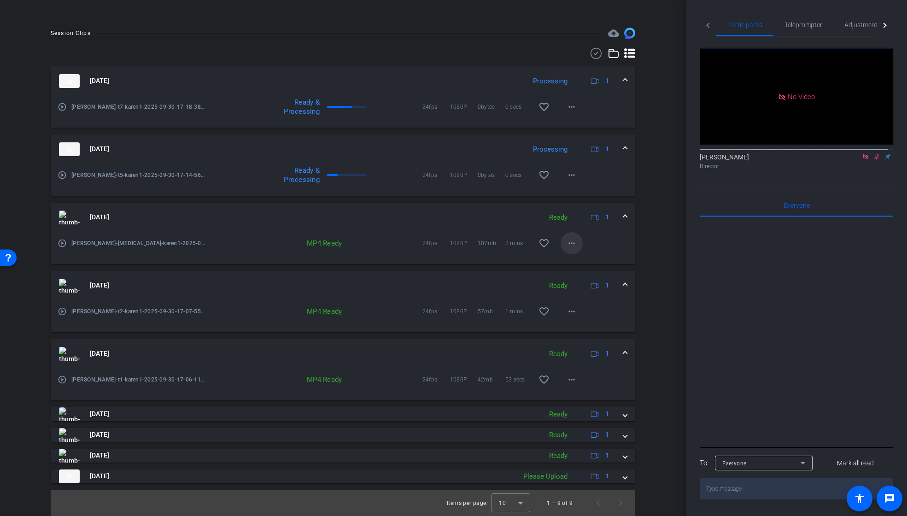
click at [571, 243] on mat-icon "more_horiz" at bounding box center [571, 243] width 11 height 11
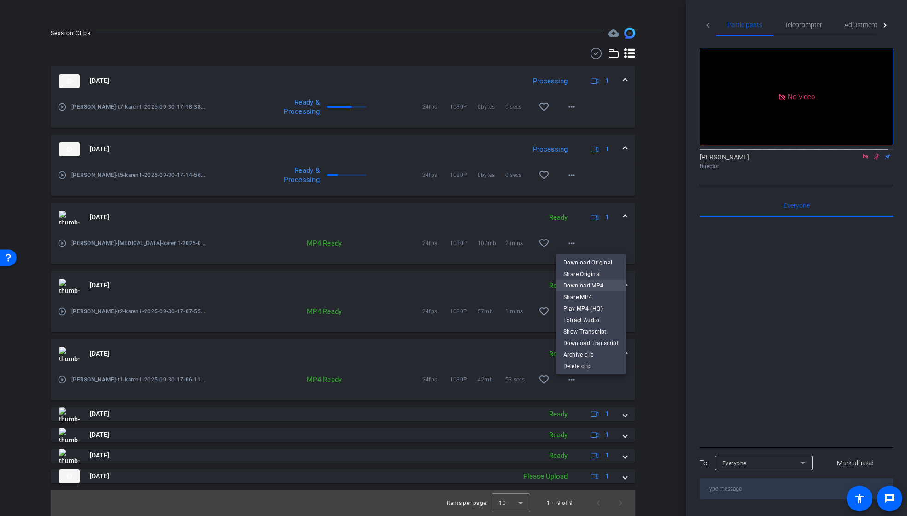
click at [579, 282] on span "Download MP4" at bounding box center [590, 285] width 55 height 11
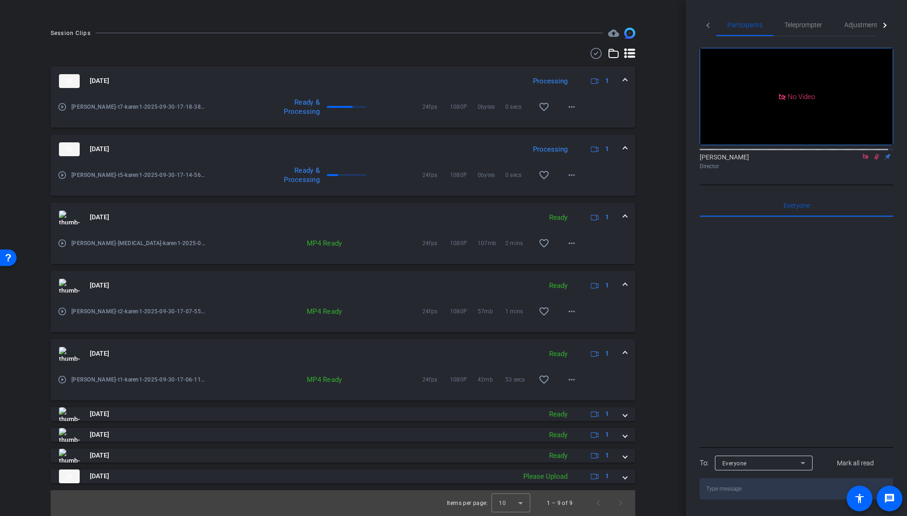
scroll to position [152, 0]
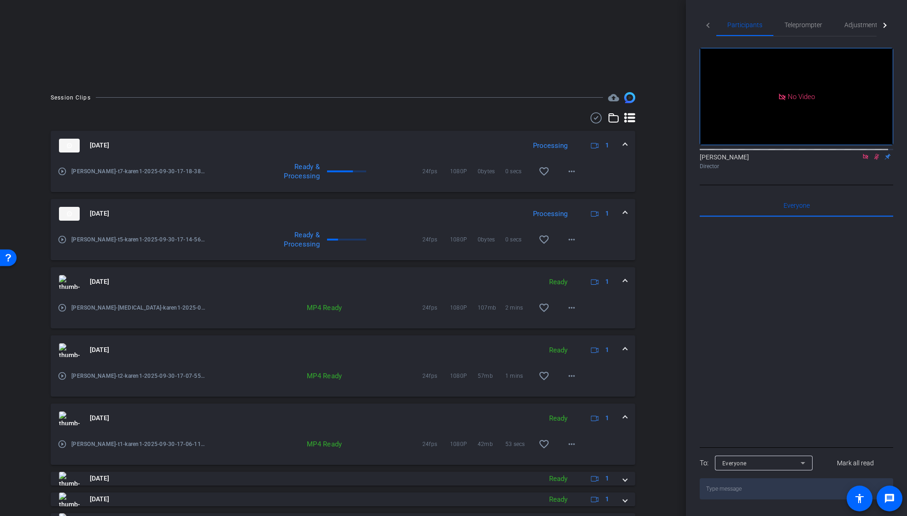
click at [623, 279] on span at bounding box center [625, 282] width 4 height 10
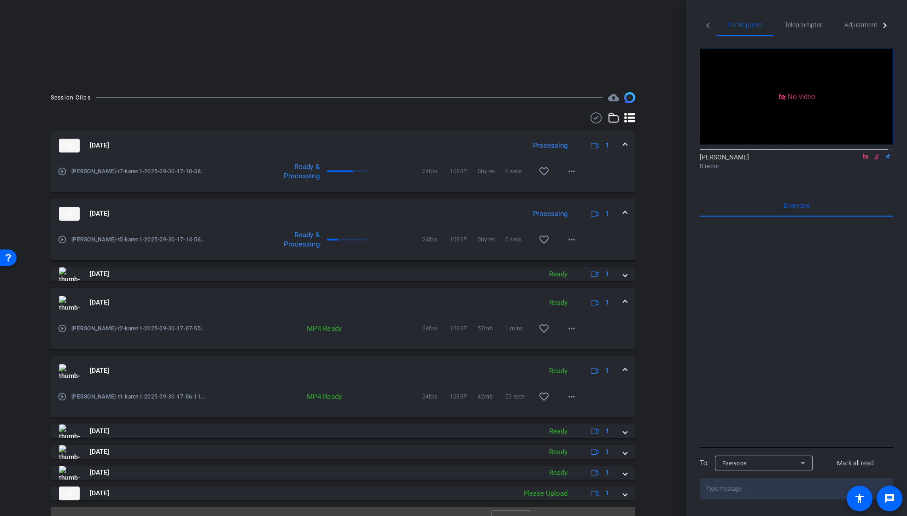
click at [617, 301] on div "Sep 30, 2025 Ready 1" at bounding box center [341, 303] width 564 height 14
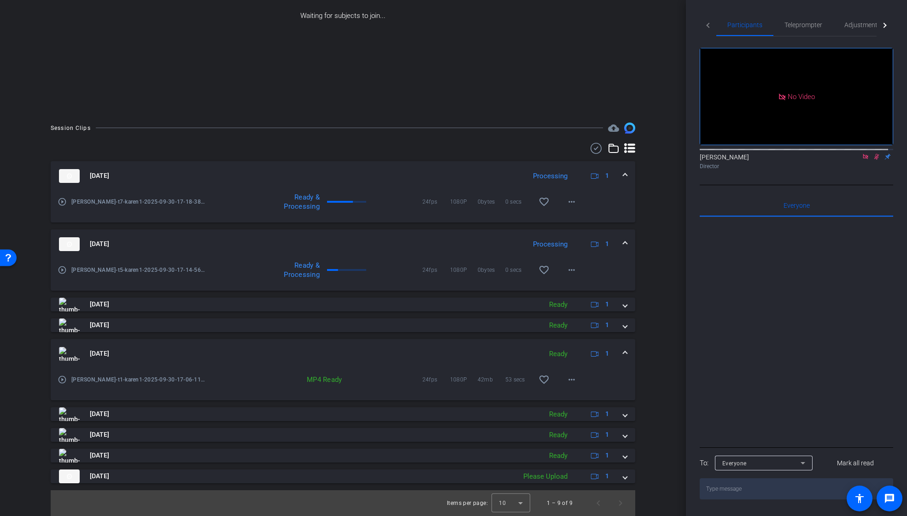
click at [623, 352] on span at bounding box center [625, 354] width 4 height 10
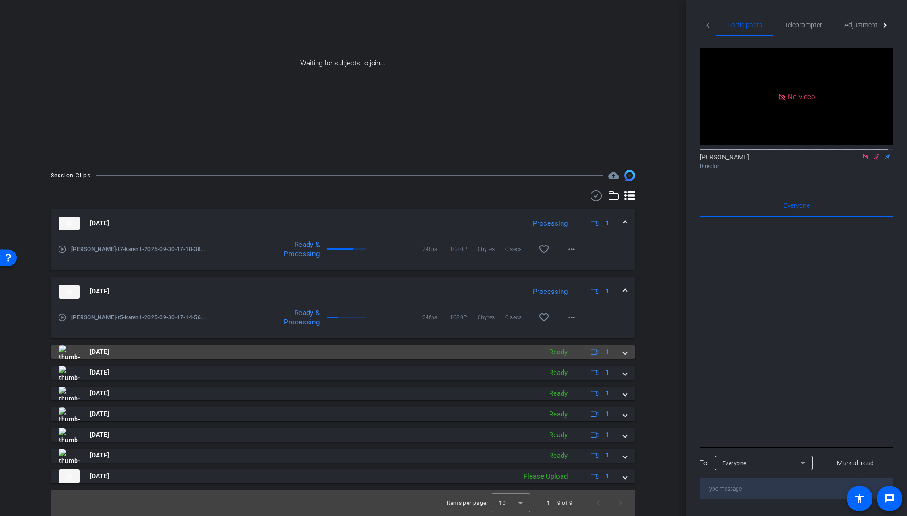
scroll to position [74, 0]
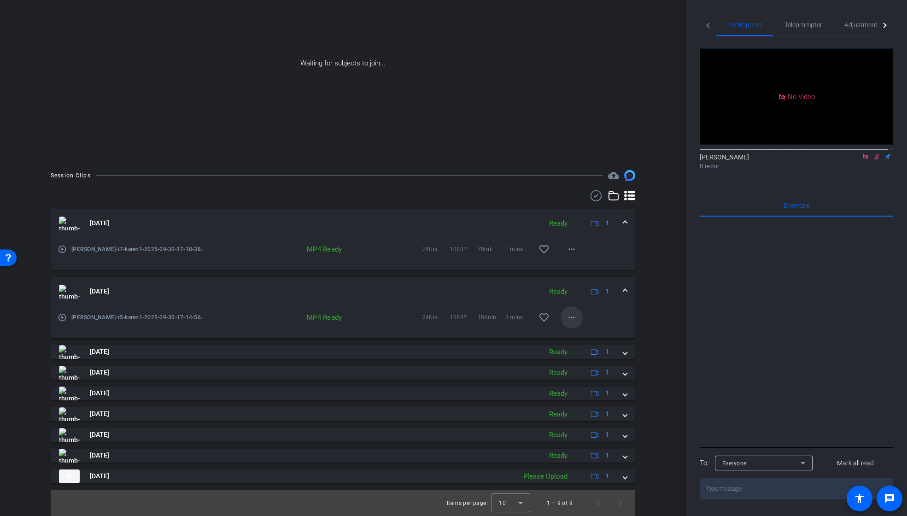
click at [566, 321] on mat-icon "more_horiz" at bounding box center [571, 317] width 11 height 11
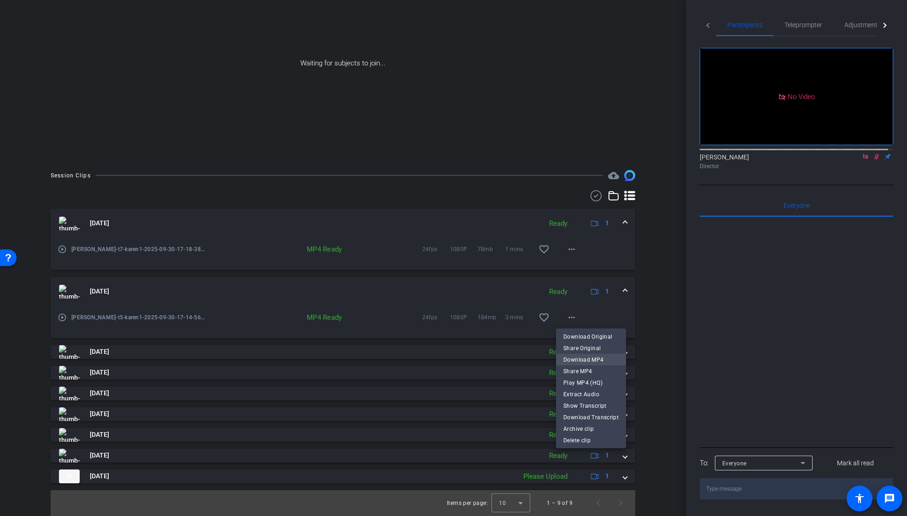
click at [574, 357] on span "Download MP4" at bounding box center [590, 359] width 55 height 11
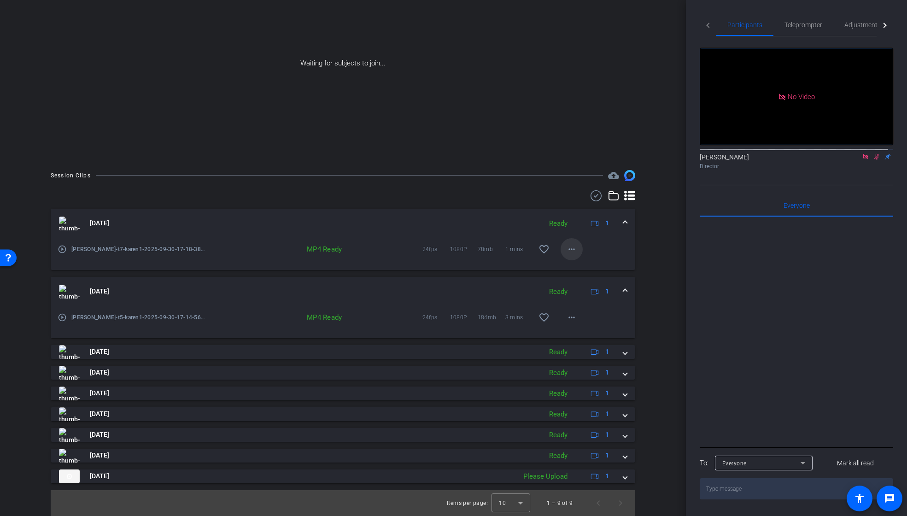
click at [569, 248] on mat-icon "more_horiz" at bounding box center [571, 249] width 11 height 11
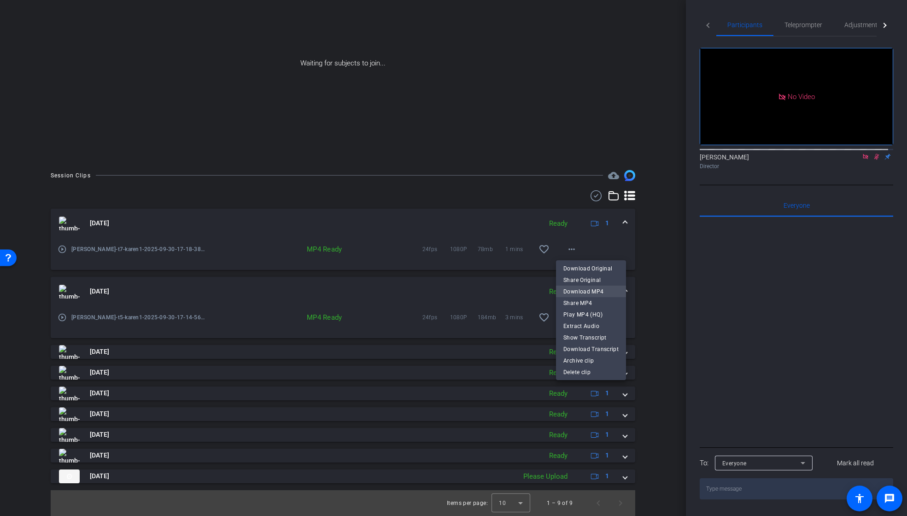
click at [582, 293] on span "Download MP4" at bounding box center [590, 291] width 55 height 11
